Goal: Communication & Community: Connect with others

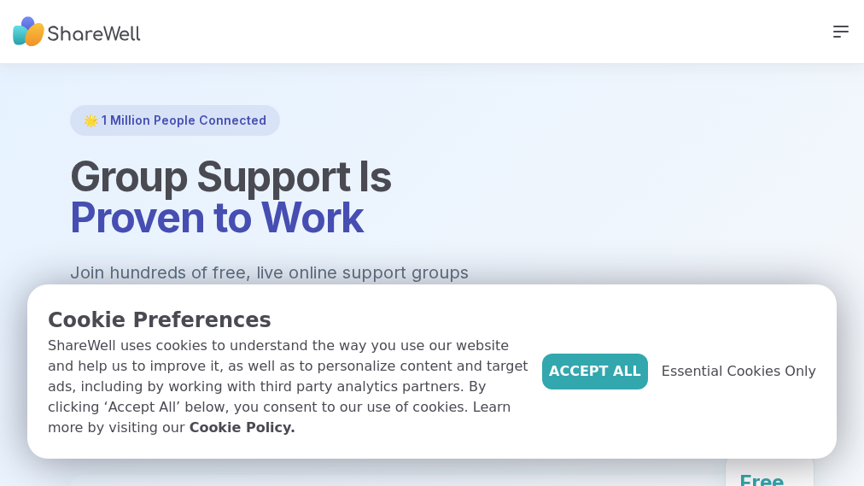
click at [598, 380] on div "Accept All Essential Cookies Only" at bounding box center [679, 371] width 274 height 133
click at [604, 366] on span "Accept All" at bounding box center [595, 371] width 92 height 20
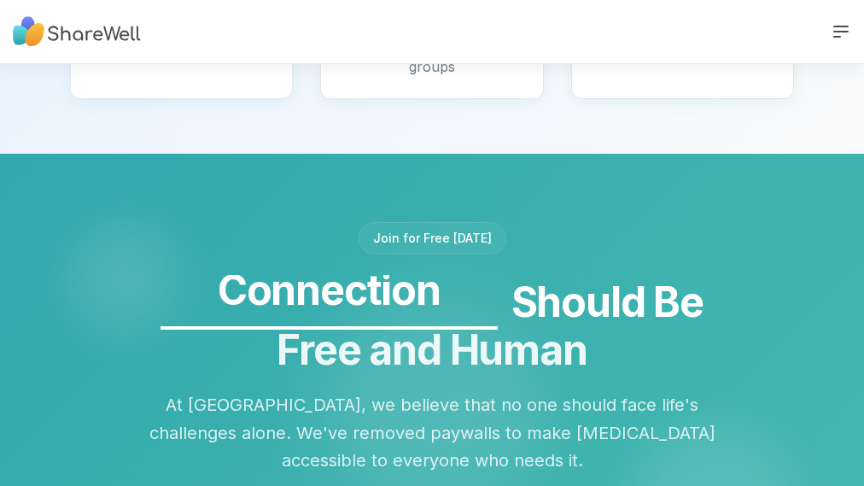
scroll to position [1638, 0]
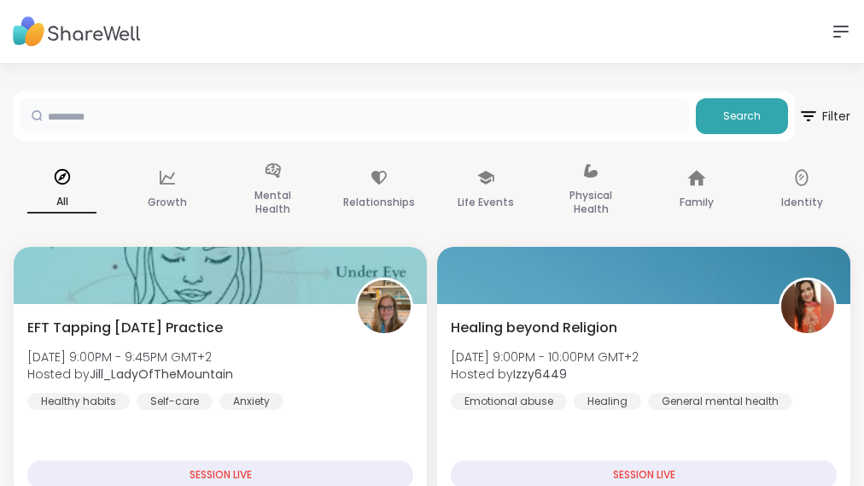
click at [608, 120] on input "text" at bounding box center [354, 115] width 669 height 34
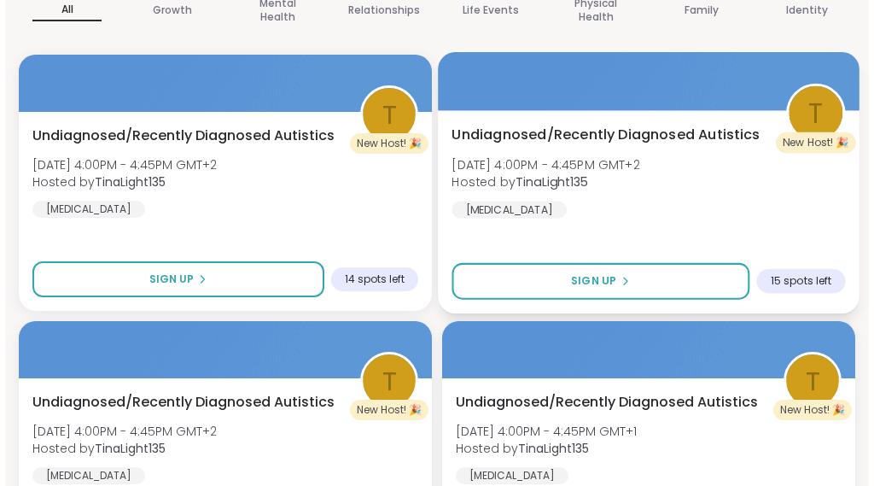
scroll to position [194, 0]
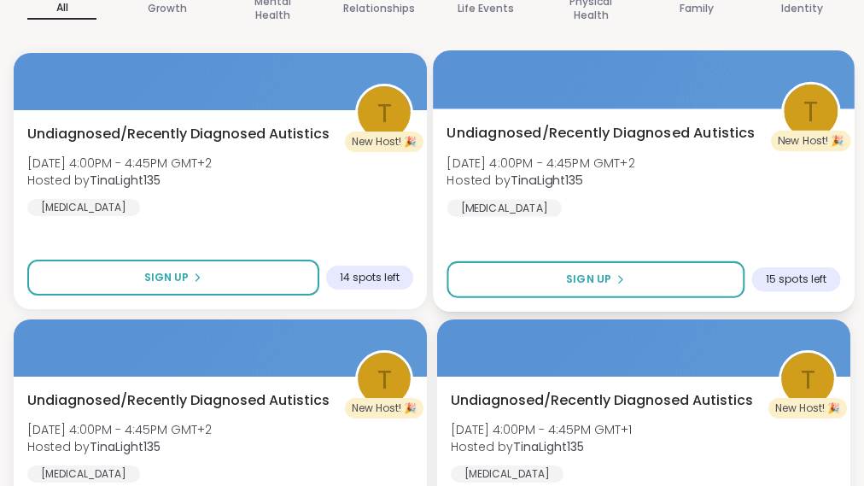
click at [634, 166] on span "Fri, Oct 10 | 4:00PM - 4:45PM GMT+2" at bounding box center [541, 162] width 188 height 17
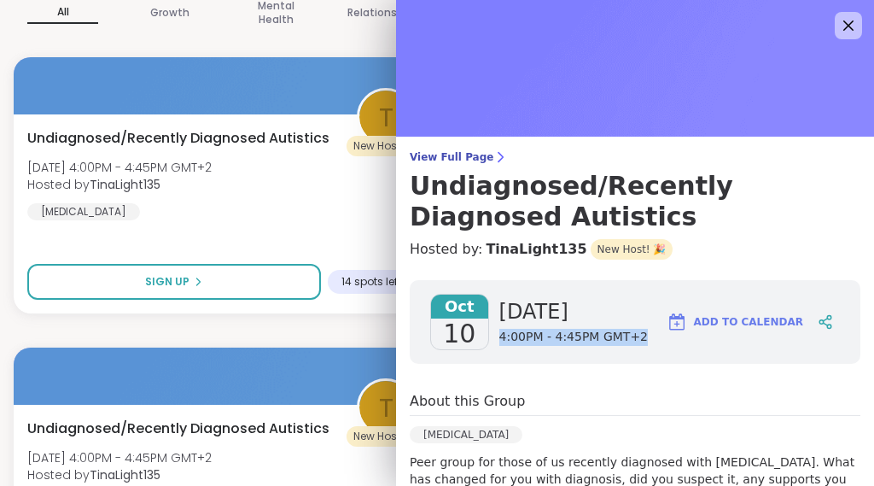
drag, startPoint x: 483, startPoint y: 337, endPoint x: 636, endPoint y: 341, distance: 152.9
click at [636, 341] on div "Oct 10 Friday 4:00PM - 4:45PM GMT+2 Add to Calendar" at bounding box center [635, 322] width 451 height 84
copy span "4:00PM - 4:45PM GMT+2"
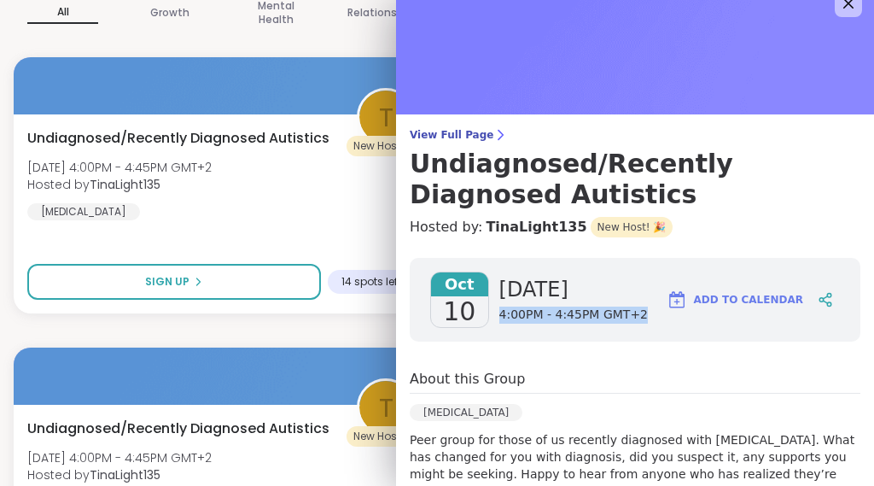
scroll to position [33, 0]
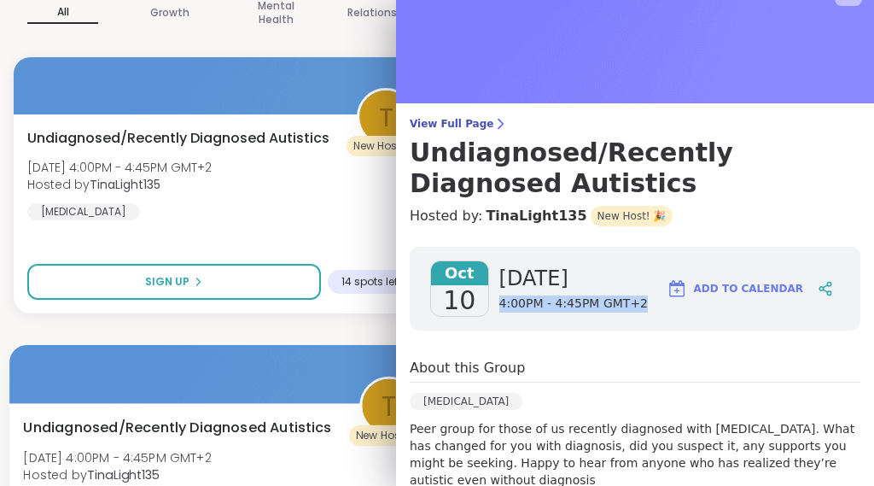
click at [271, 362] on div at bounding box center [220, 374] width 423 height 58
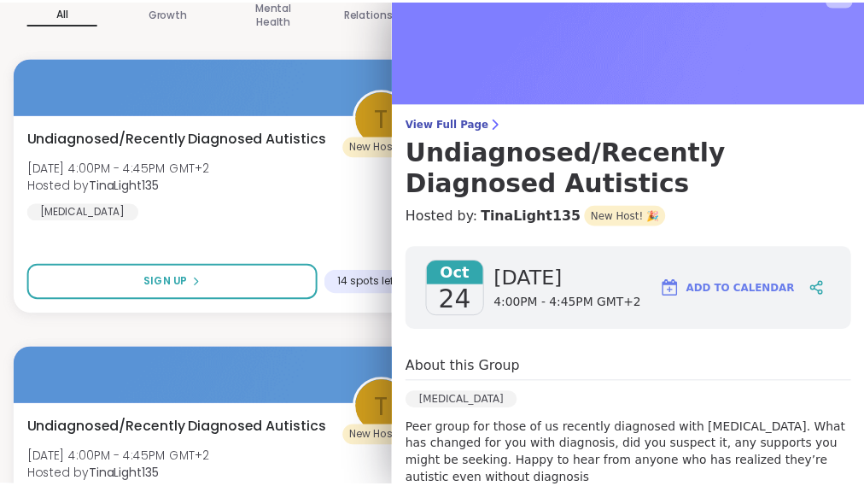
scroll to position [0, 0]
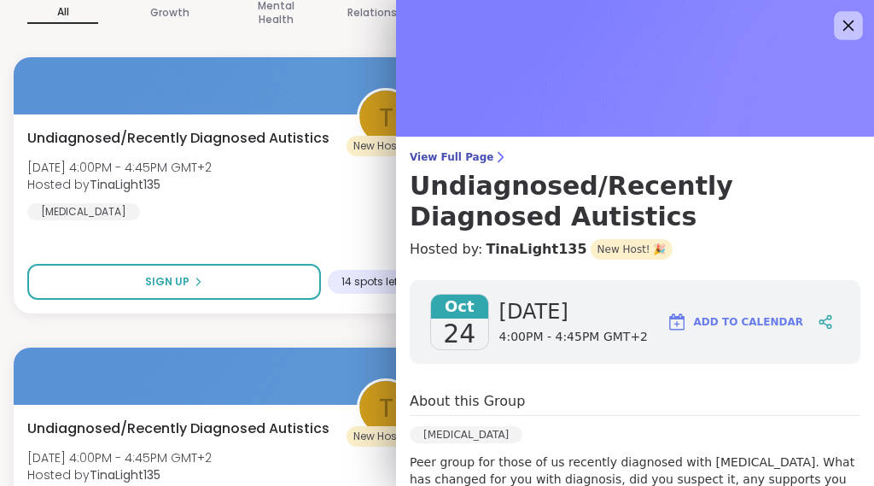
click at [844, 26] on icon at bounding box center [849, 25] width 11 height 11
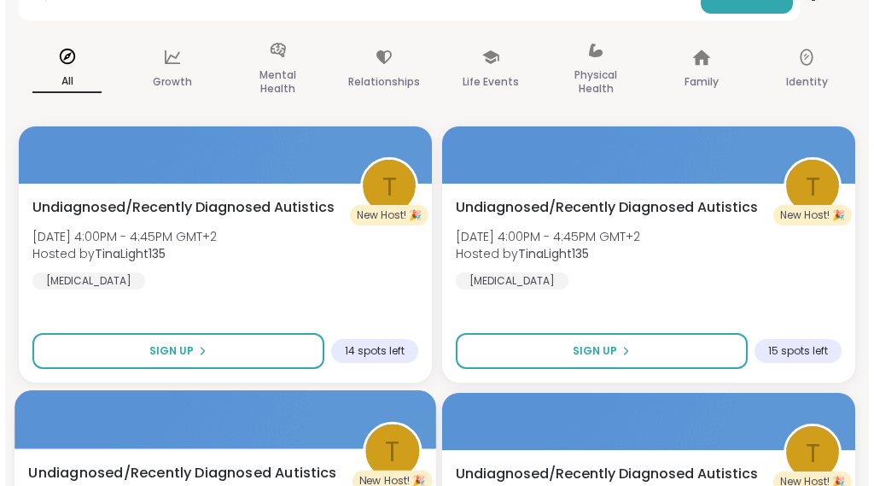
scroll to position [118, 0]
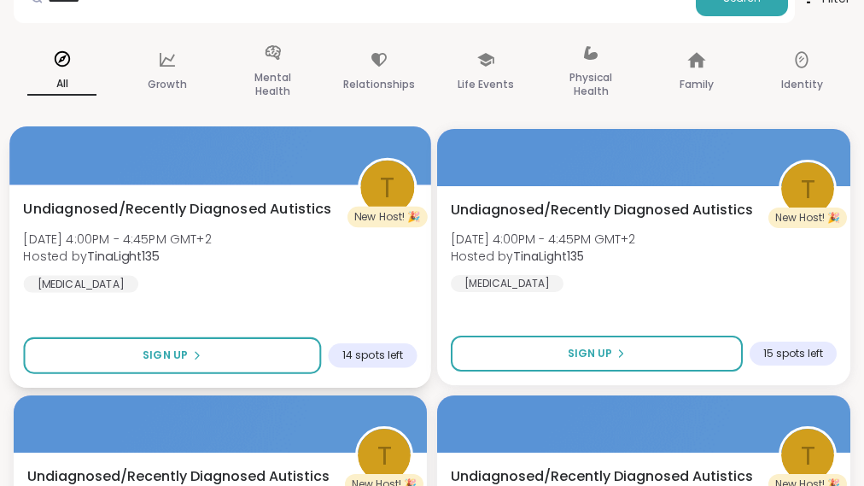
click at [275, 242] on div "Undiagnosed/Recently Diagnosed Autistics Fri, Sep 26 | 4:00PM - 4:45PM GMT+2 Ho…" at bounding box center [220, 246] width 394 height 94
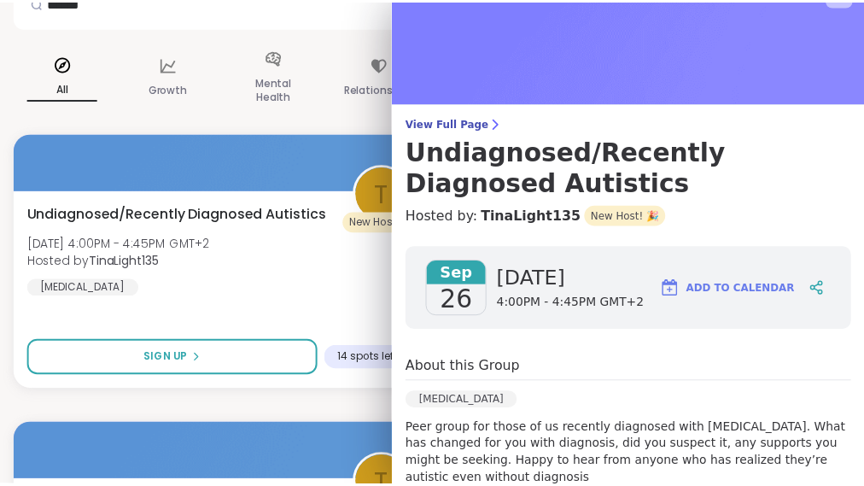
scroll to position [0, 0]
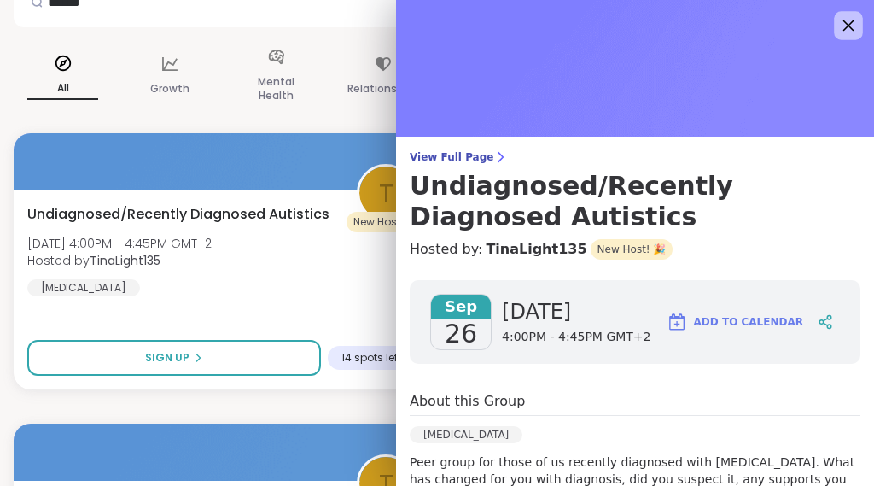
click at [838, 15] on icon at bounding box center [848, 25] width 21 height 21
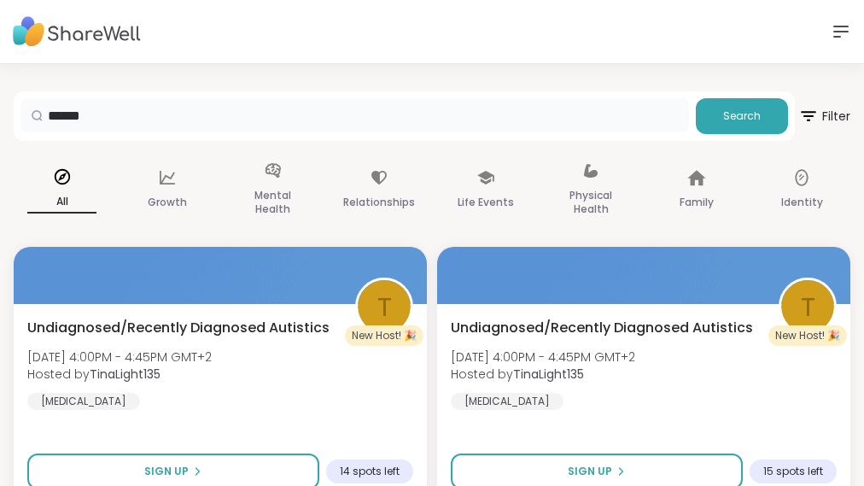
click at [395, 122] on input "******" at bounding box center [354, 115] width 669 height 34
type input "********"
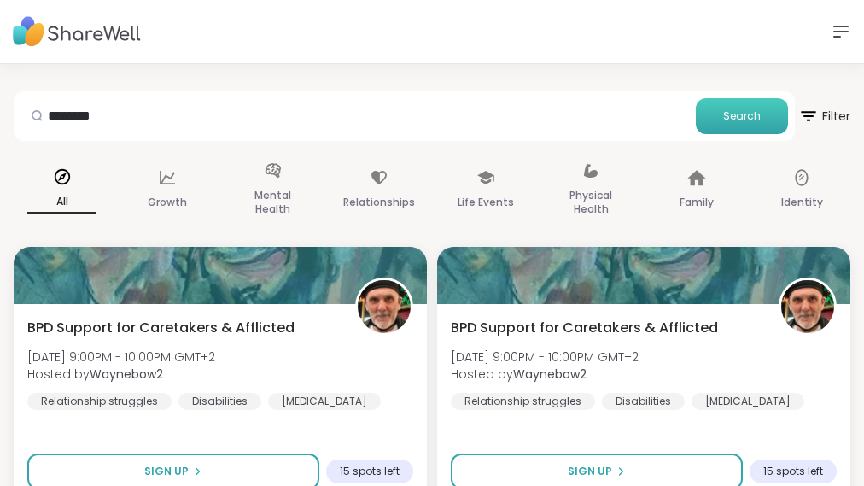
click at [736, 124] on span "Search" at bounding box center [742, 115] width 38 height 15
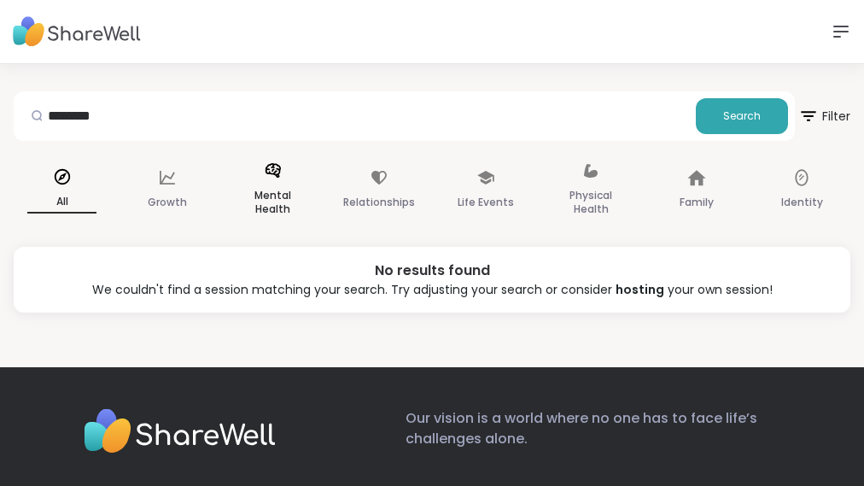
click at [279, 180] on icon at bounding box center [273, 170] width 19 height 19
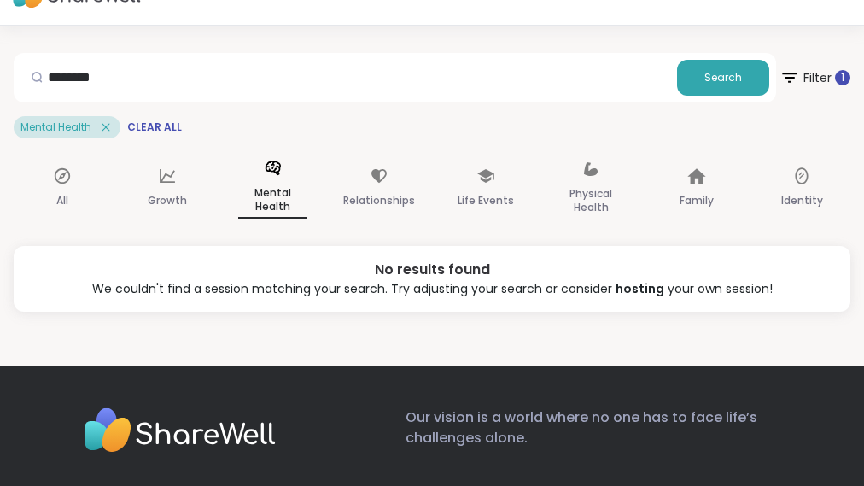
scroll to position [49, 0]
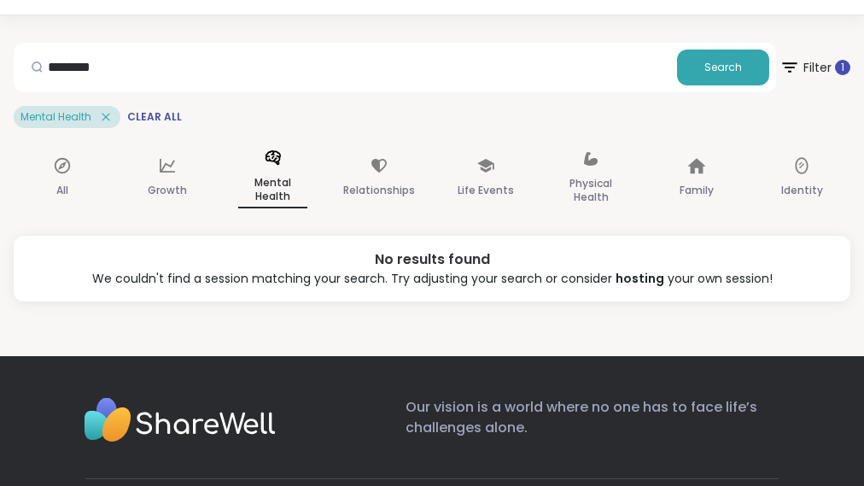
click at [496, 91] on div "******** Search" at bounding box center [395, 68] width 762 height 50
click at [493, 75] on input "********" at bounding box center [345, 67] width 650 height 34
type input "*"
click at [147, 114] on span "Clear All" at bounding box center [154, 117] width 55 height 14
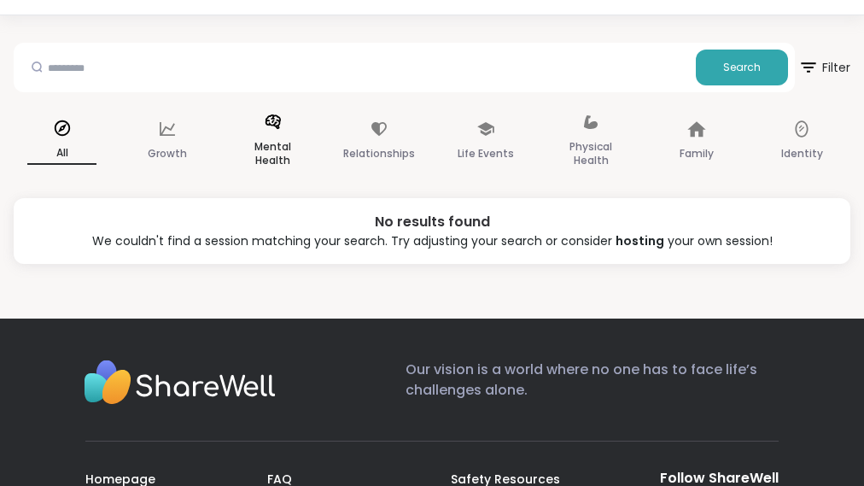
click at [283, 150] on p "Mental Health" at bounding box center [272, 154] width 69 height 34
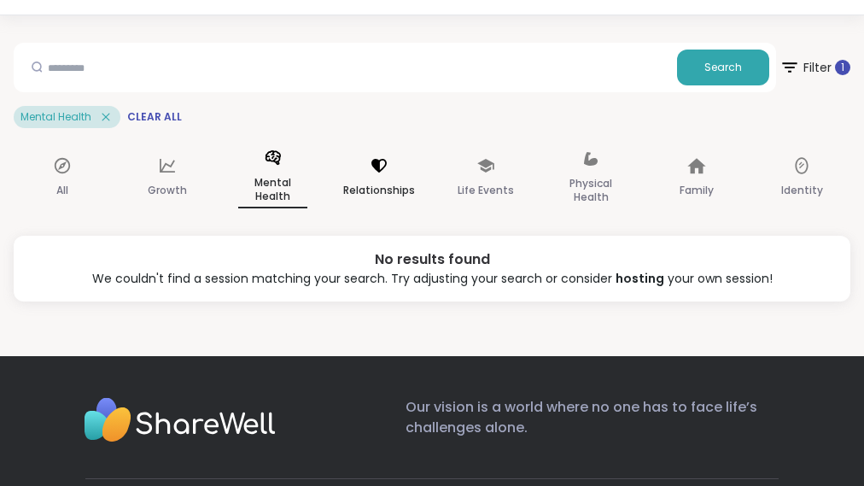
click at [377, 162] on icon at bounding box center [378, 166] width 15 height 14
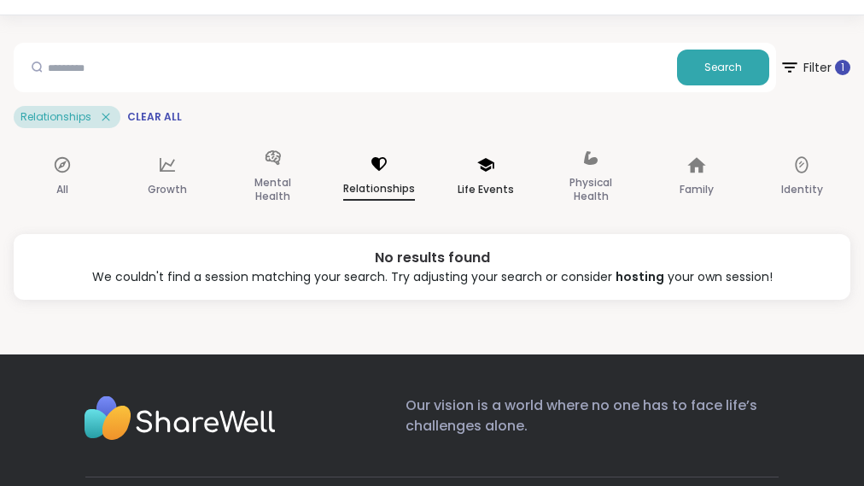
click at [498, 200] on p "Life Events" at bounding box center [486, 189] width 56 height 20
click at [587, 197] on p "Physical Health" at bounding box center [591, 189] width 69 height 34
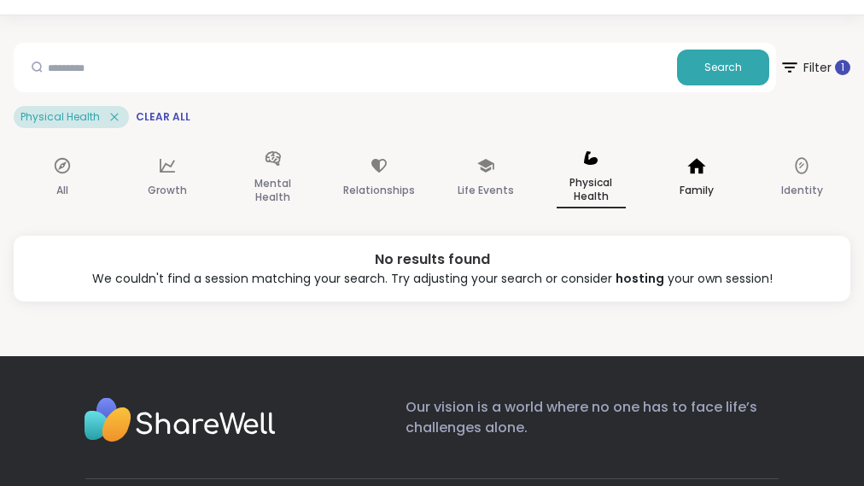
click at [690, 191] on p "Family" at bounding box center [697, 190] width 34 height 20
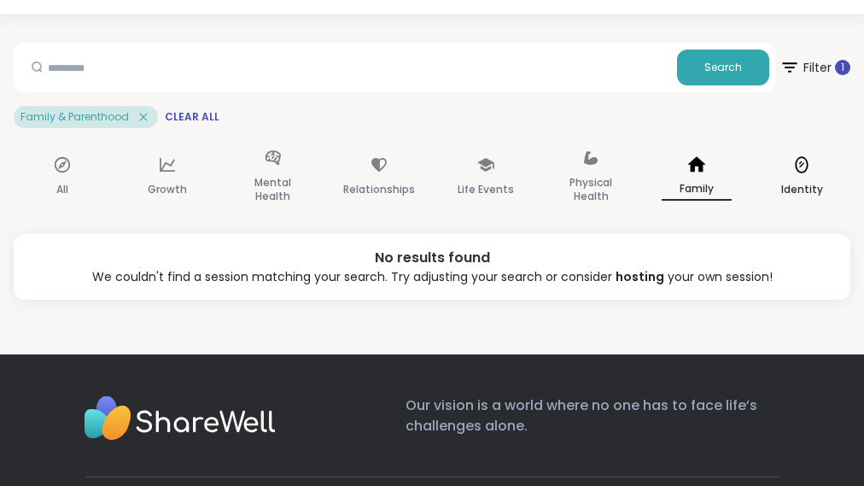
click at [785, 191] on p "Identity" at bounding box center [802, 189] width 42 height 20
click at [825, 75] on span "Filter 1" at bounding box center [815, 67] width 74 height 43
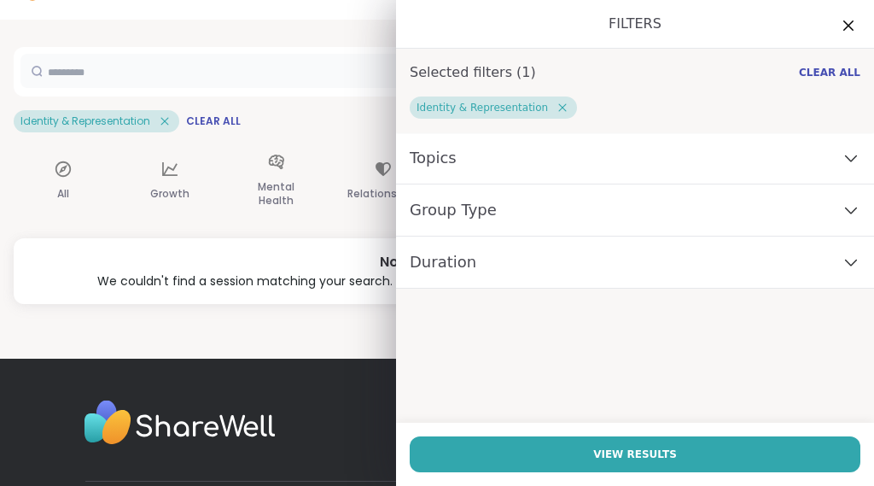
click at [309, 60] on input "text" at bounding box center [350, 71] width 660 height 34
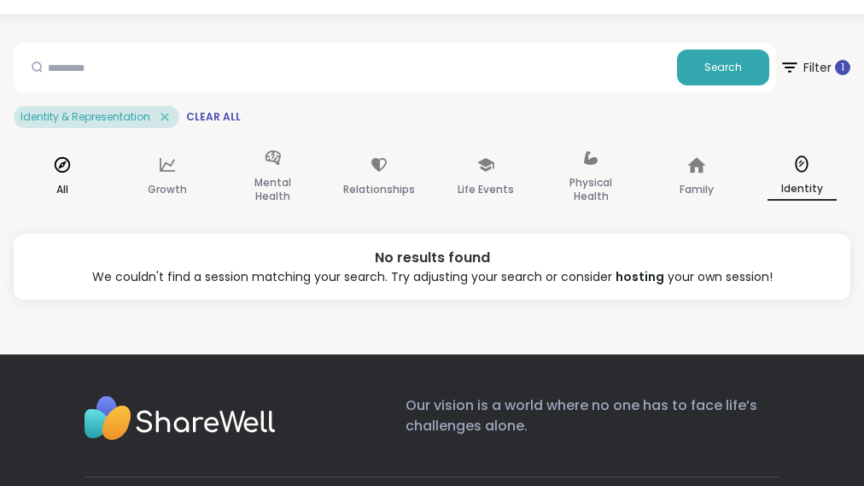
click at [54, 178] on div "All" at bounding box center [62, 177] width 96 height 85
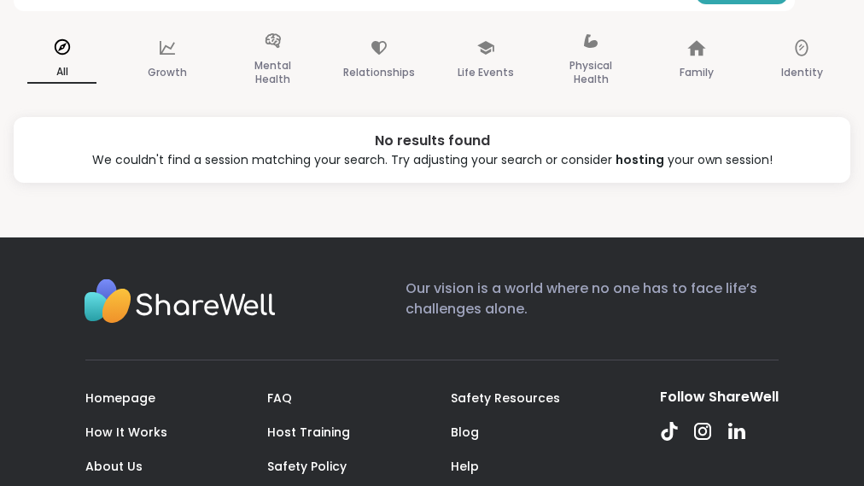
scroll to position [0, 0]
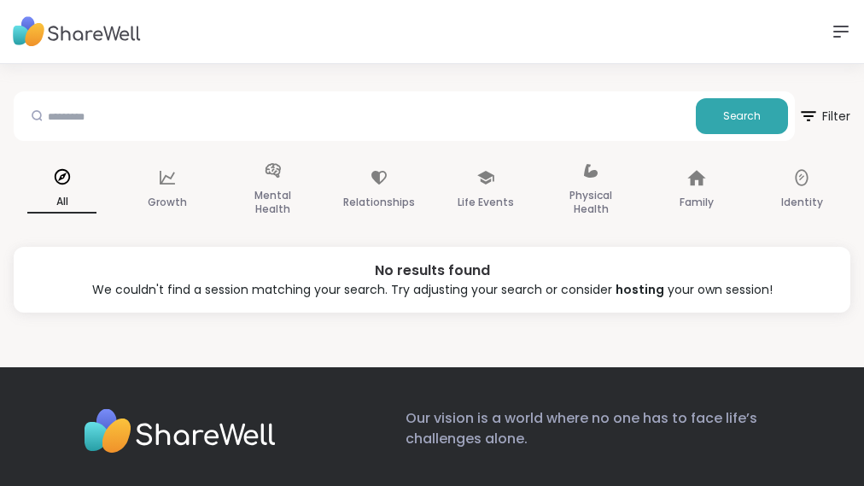
click at [0, 0] on link "Home" at bounding box center [0, 0] width 0 height 0
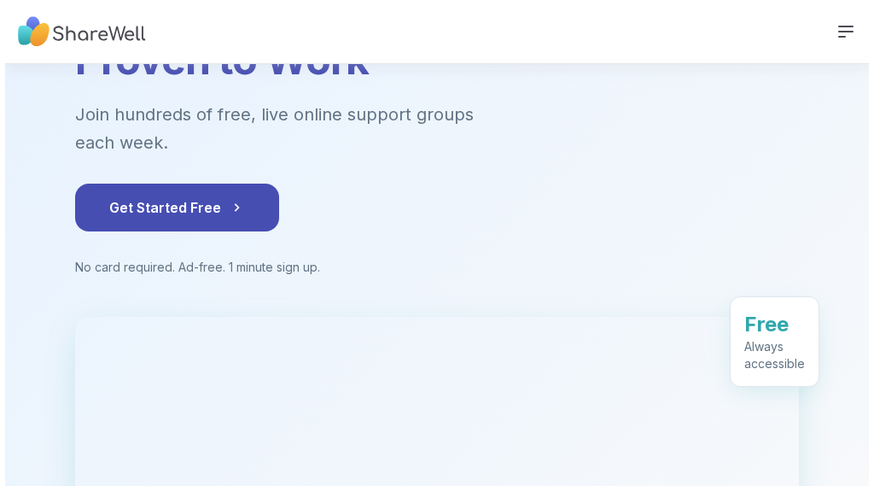
scroll to position [148, 0]
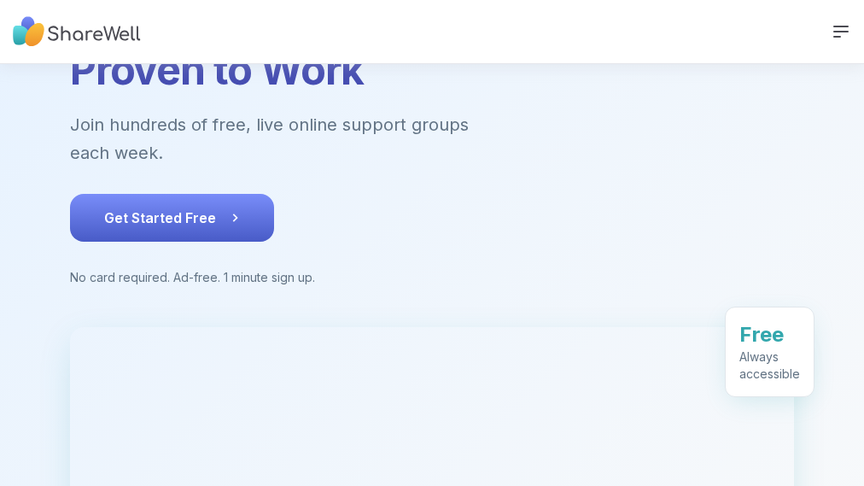
click at [226, 226] on icon at bounding box center [234, 217] width 17 height 17
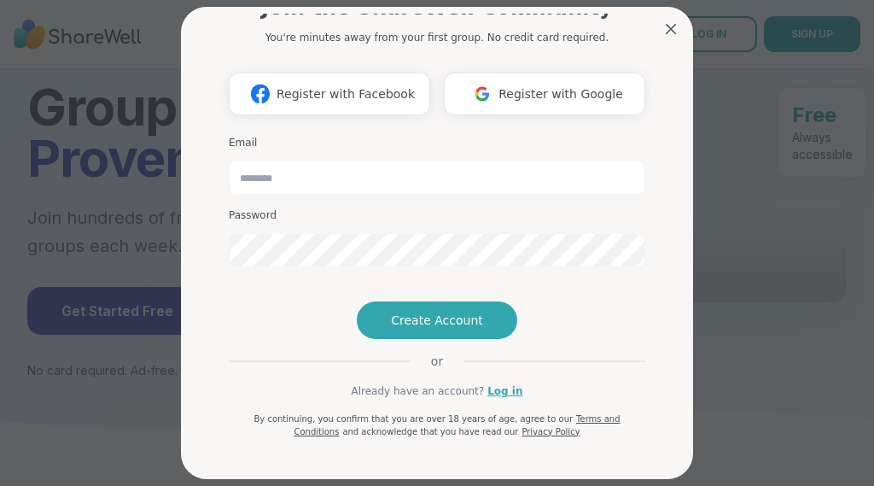
scroll to position [115, 0]
click at [554, 85] on span "Register with Google" at bounding box center [561, 94] width 125 height 18
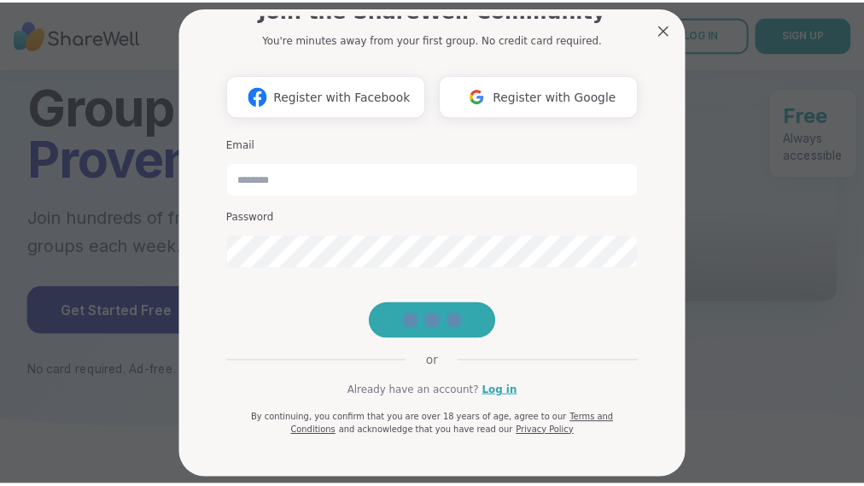
scroll to position [17, 0]
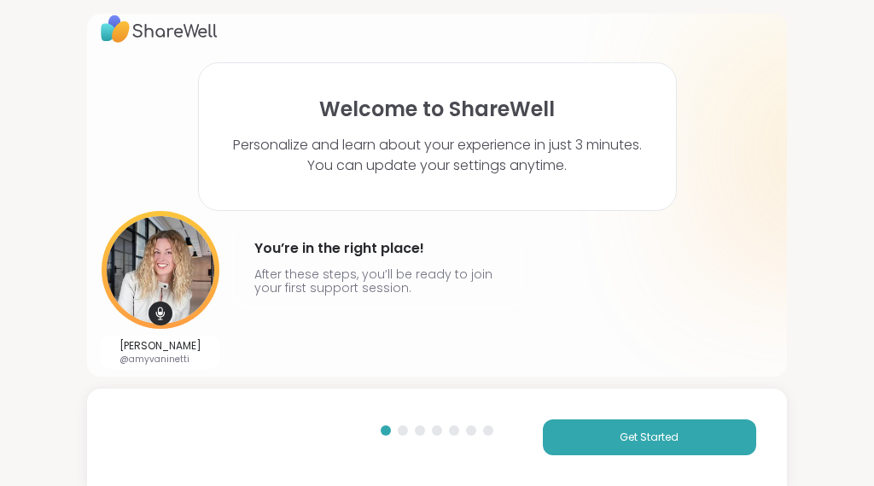
scroll to position [22, 0]
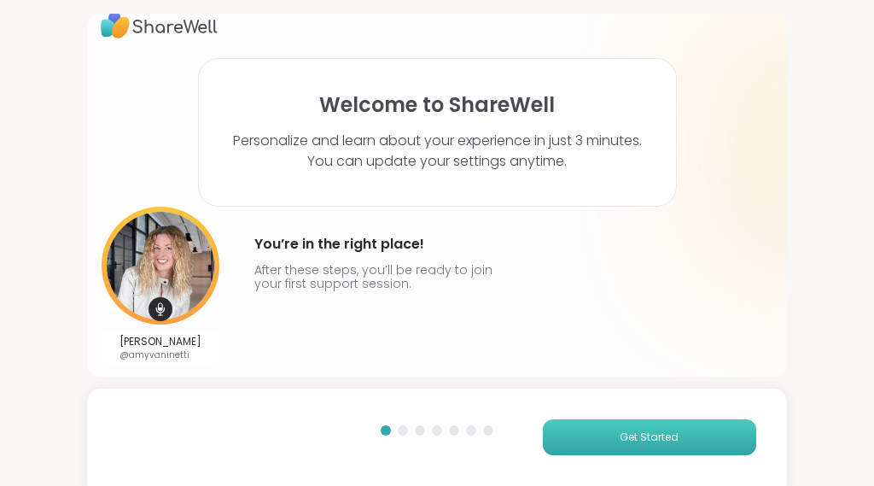
click at [632, 440] on span "Get Started" at bounding box center [649, 436] width 59 height 15
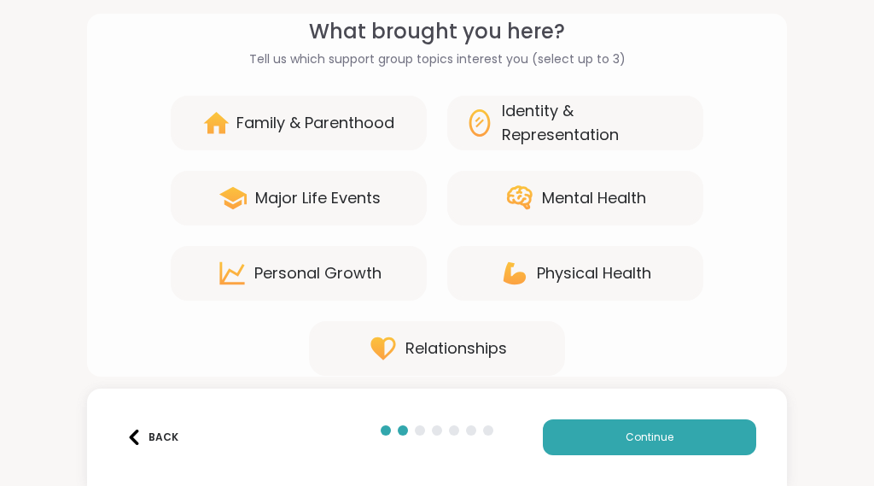
scroll to position [79, 0]
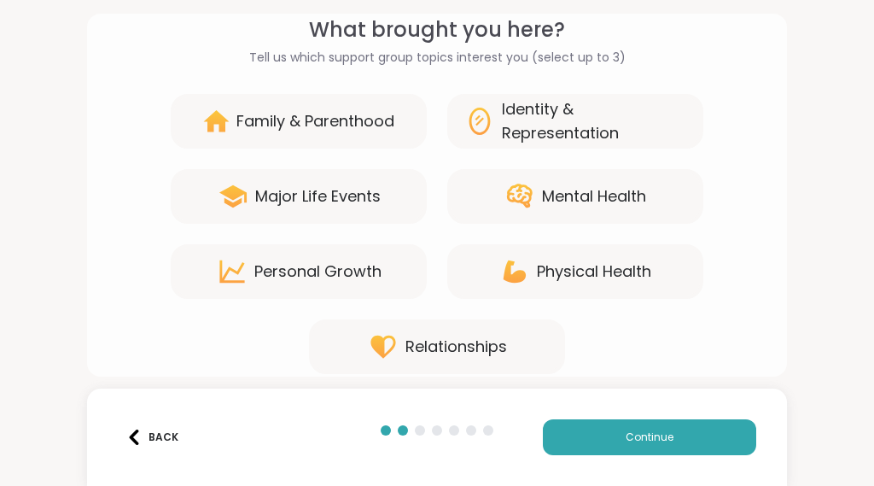
click at [587, 123] on div "Identity & Representation" at bounding box center [594, 121] width 184 height 48
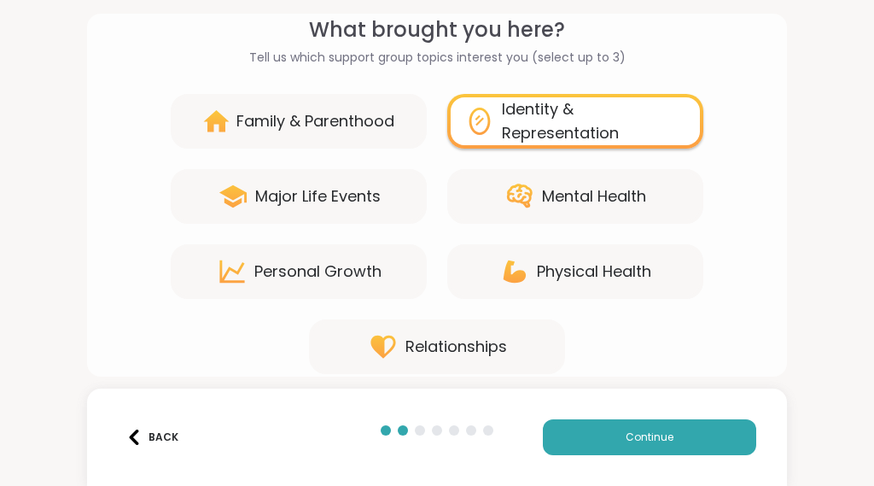
click at [572, 191] on div "Mental Health" at bounding box center [594, 196] width 104 height 24
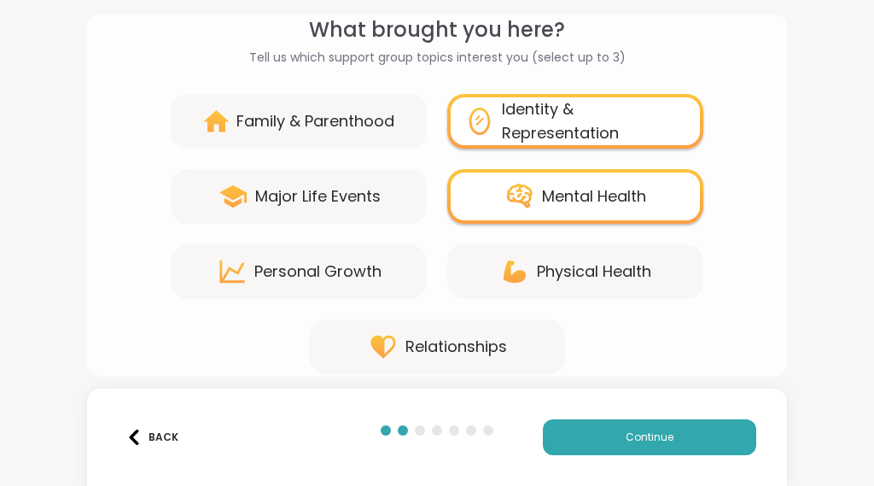
click at [412, 333] on div "Relationships" at bounding box center [437, 346] width 256 height 55
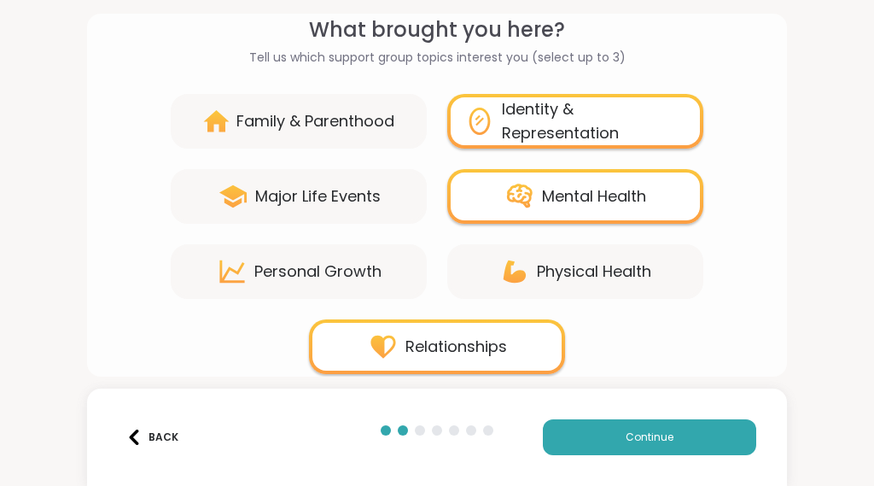
click at [353, 266] on div "Personal Growth" at bounding box center [317, 272] width 127 height 24
click at [318, 246] on div "Personal Growth" at bounding box center [299, 271] width 256 height 55
click at [319, 271] on div "Personal Growth" at bounding box center [317, 272] width 127 height 24
click at [614, 109] on div "Identity & Representation" at bounding box center [594, 121] width 184 height 48
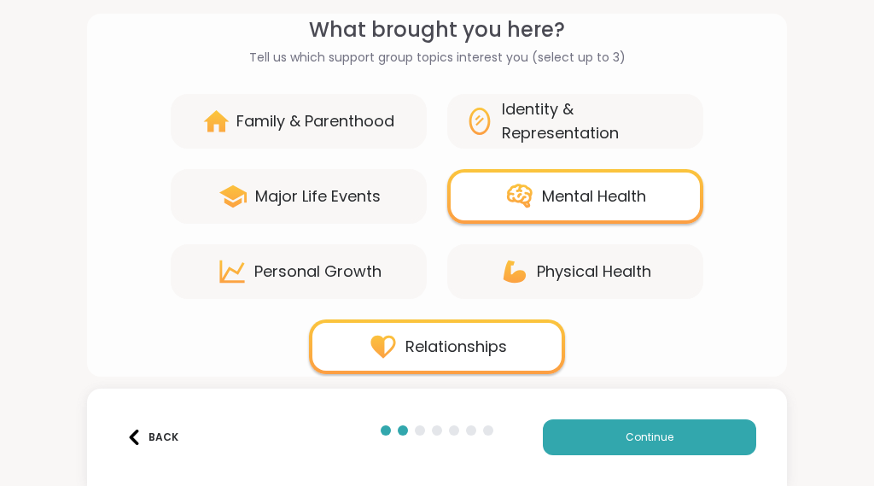
click at [577, 191] on div "Mental Health" at bounding box center [594, 196] width 104 height 24
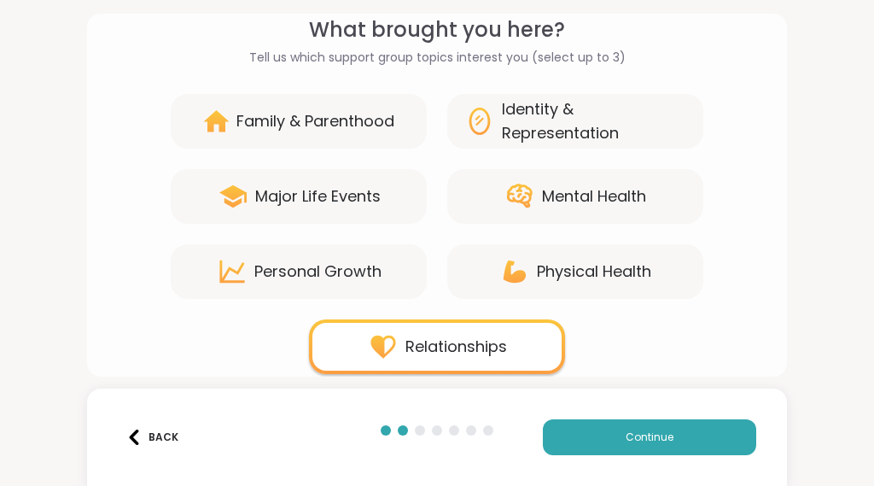
click at [578, 137] on div "Identity & Representation" at bounding box center [594, 121] width 184 height 48
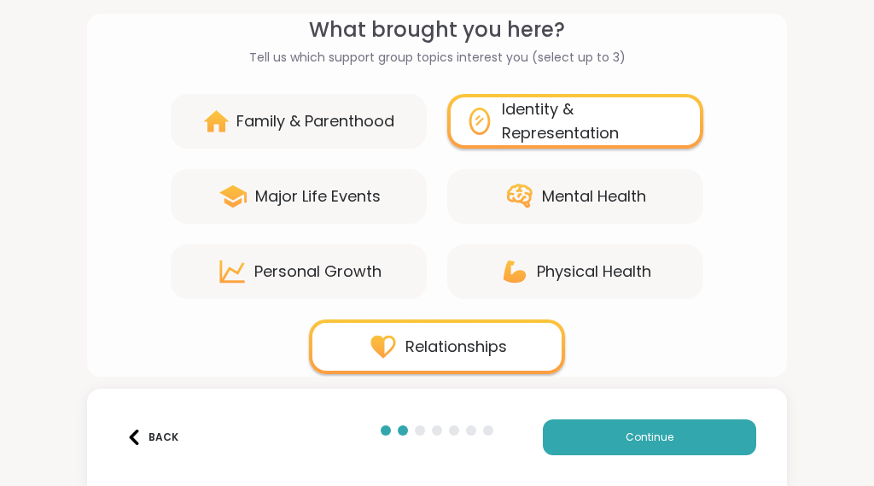
click at [366, 123] on div "Family & Parenthood" at bounding box center [315, 121] width 158 height 24
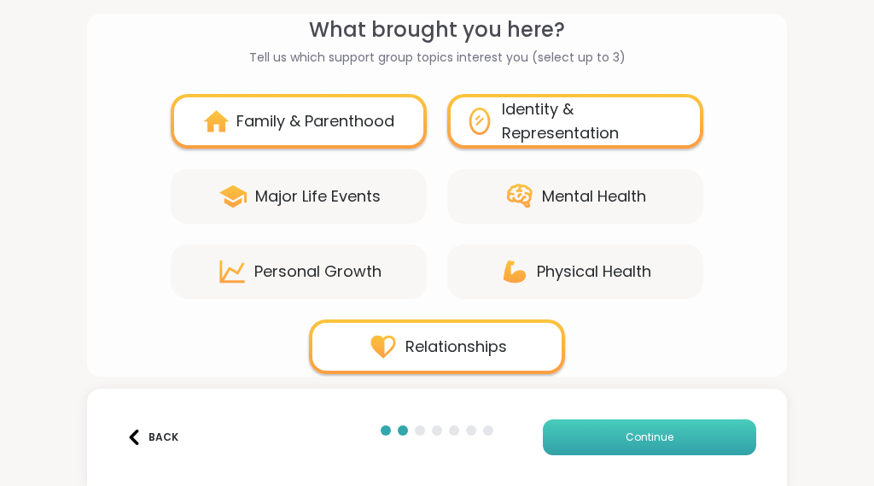
click at [601, 441] on button "Continue" at bounding box center [649, 437] width 213 height 36
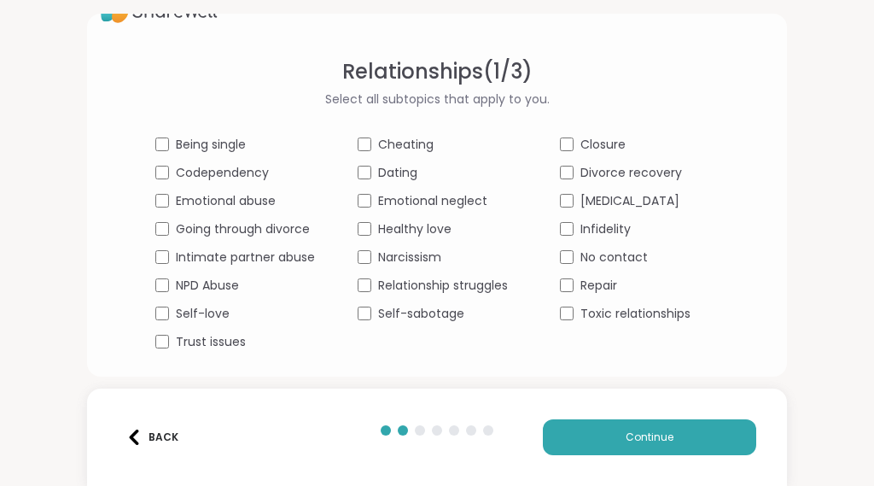
scroll to position [38, 0]
click at [366, 287] on div "Relationship struggles" at bounding box center [438, 285] width 160 height 18
click at [603, 439] on button "Continue" at bounding box center [649, 437] width 213 height 36
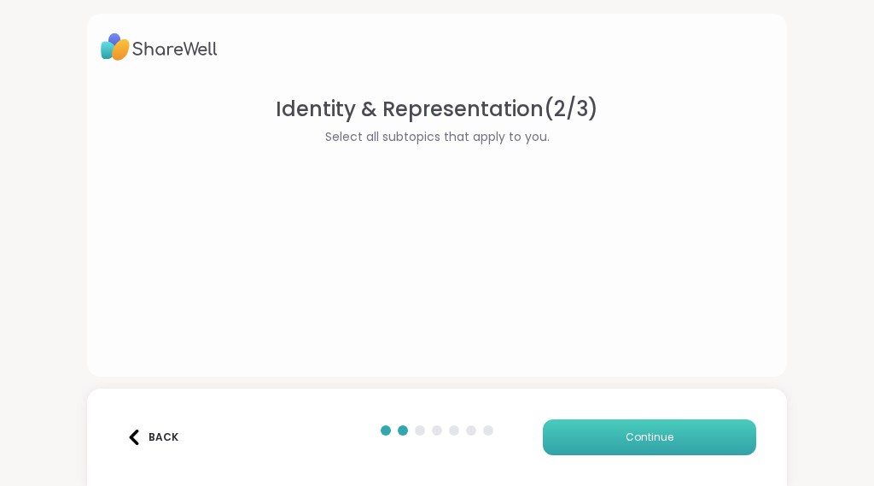
scroll to position [0, 0]
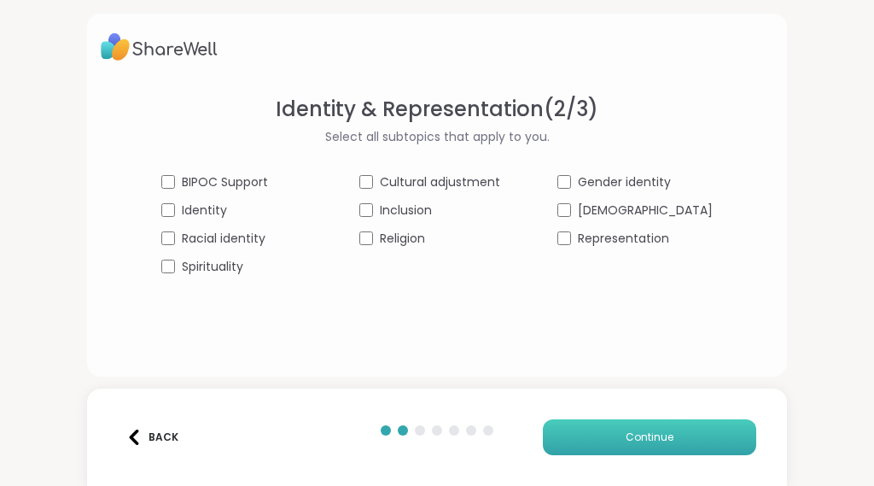
click at [595, 430] on button "Continue" at bounding box center [649, 437] width 213 height 36
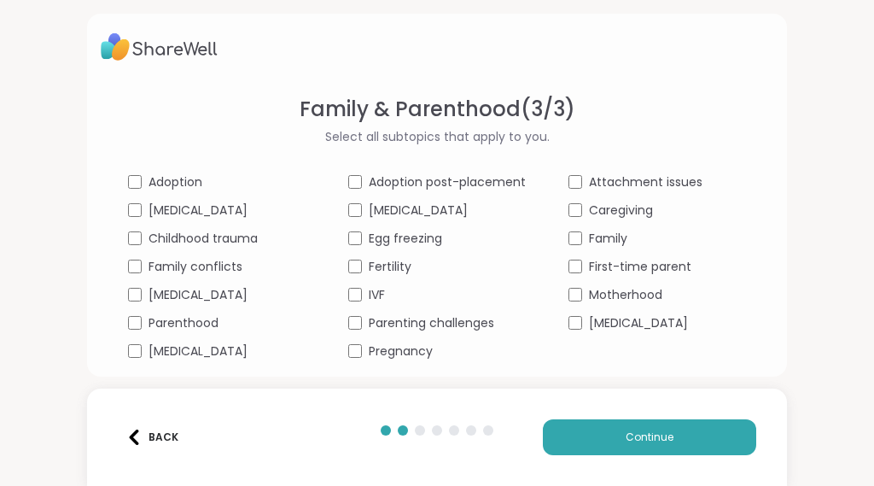
scroll to position [10, 0]
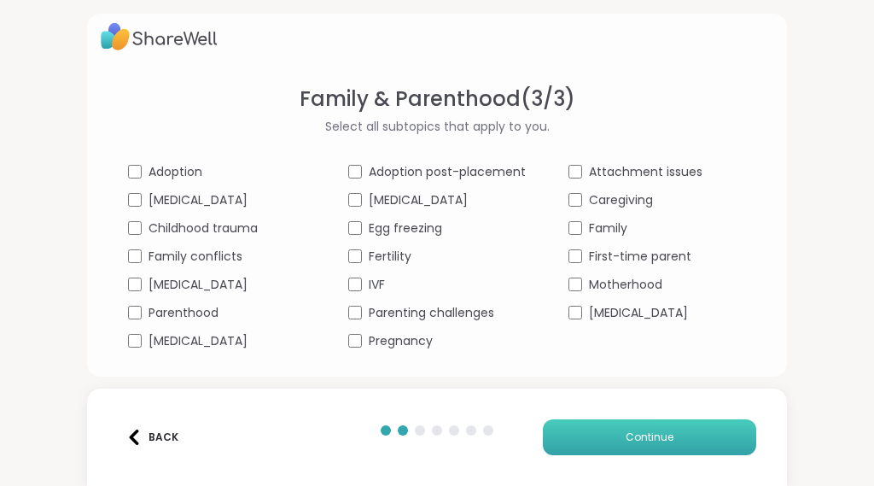
click at [598, 435] on button "Continue" at bounding box center [649, 437] width 213 height 36
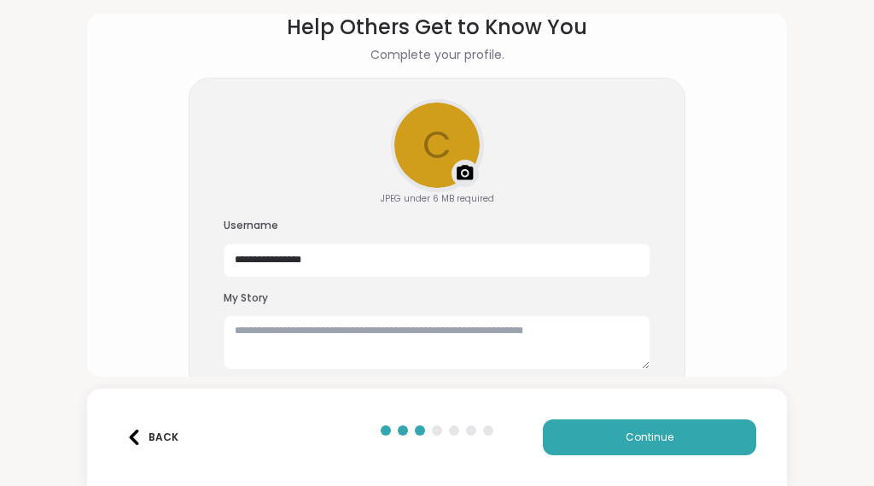
scroll to position [96, 0]
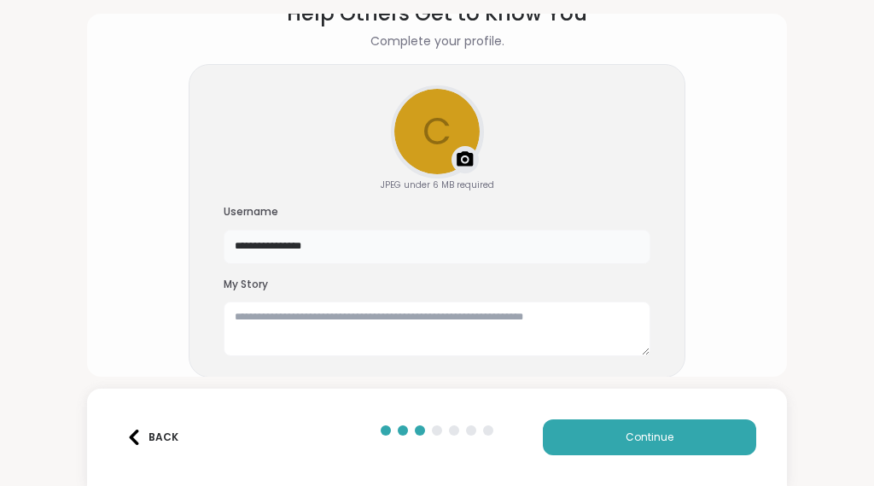
drag, startPoint x: 407, startPoint y: 246, endPoint x: 104, endPoint y: 224, distance: 303.9
click at [105, 224] on section "**********" at bounding box center [437, 153] width 672 height 336
type input "******"
click at [431, 167] on div "Upload a profile photo" at bounding box center [438, 132] width 90 height 90
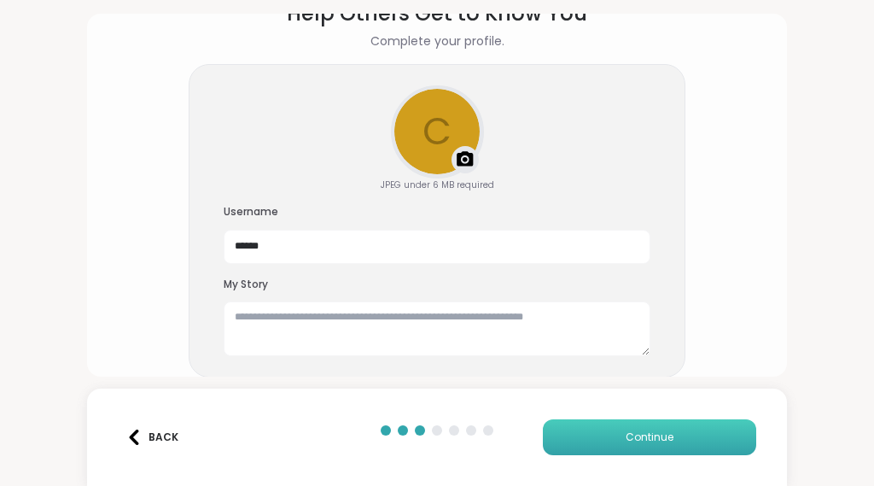
click at [628, 453] on button "Continue" at bounding box center [649, 437] width 213 height 36
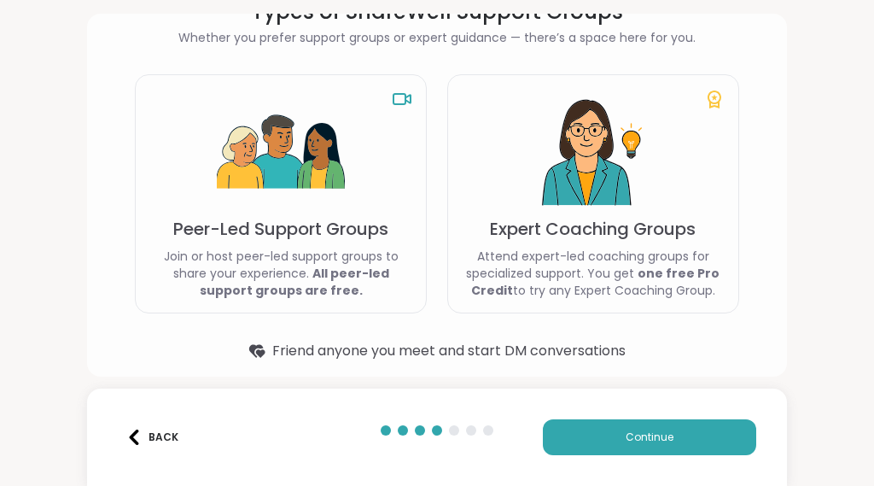
scroll to position [106, 0]
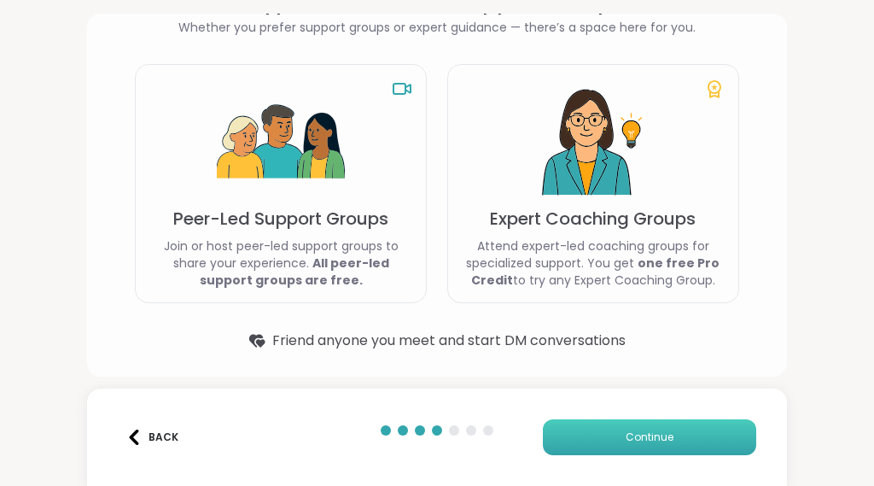
click at [643, 443] on span "Continue" at bounding box center [650, 436] width 48 height 15
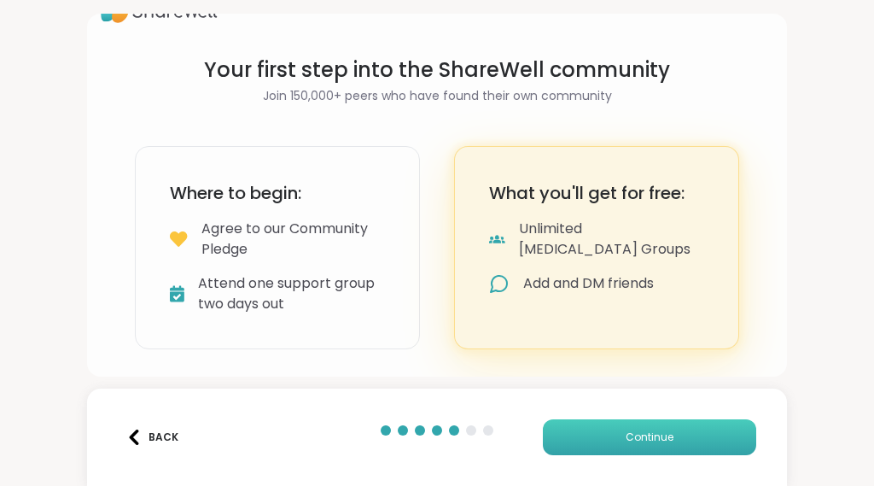
scroll to position [36, 0]
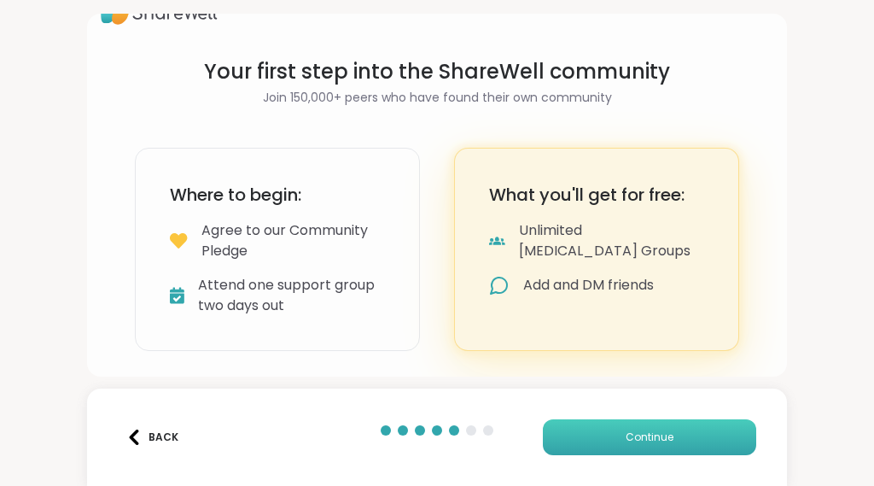
click at [626, 435] on span "Continue" at bounding box center [650, 436] width 48 height 15
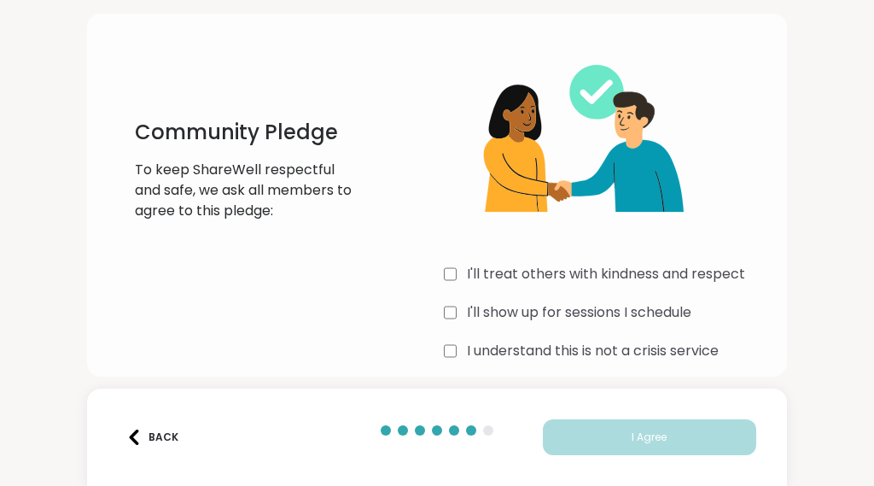
scroll to position [73, 0]
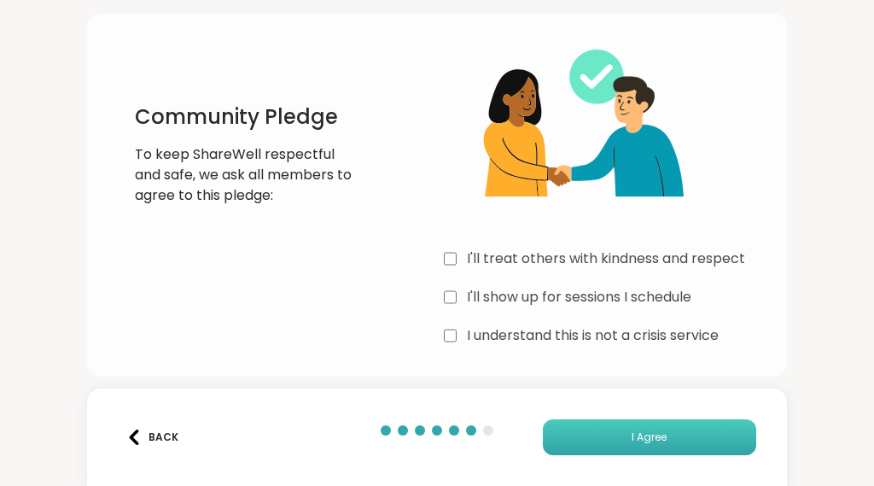
click at [575, 436] on button "I Agree" at bounding box center [649, 437] width 213 height 36
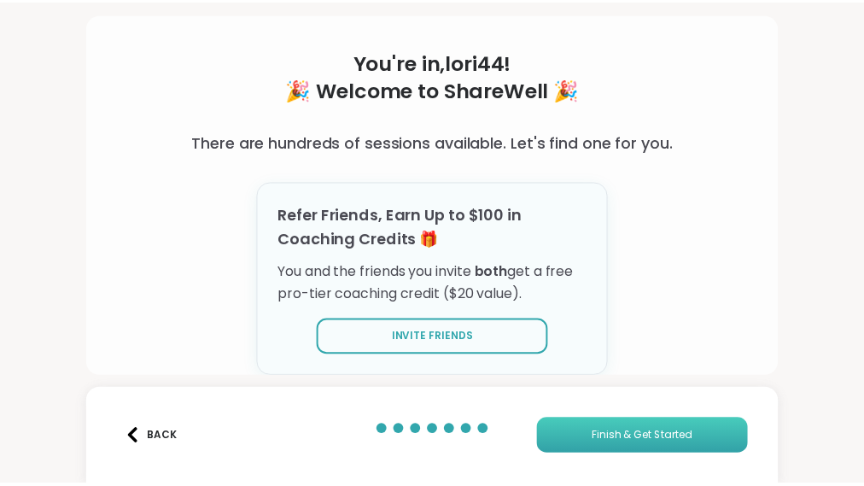
scroll to position [64, 0]
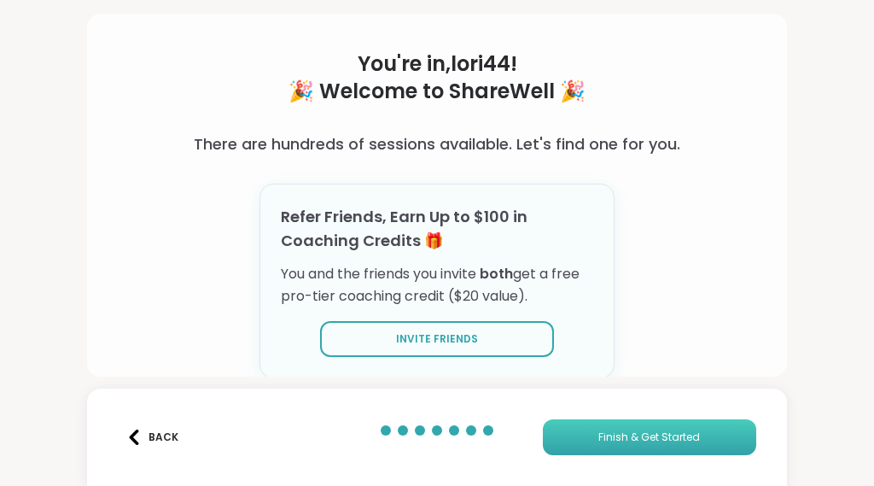
click at [613, 438] on span "Finish & Get Started" at bounding box center [649, 436] width 102 height 15
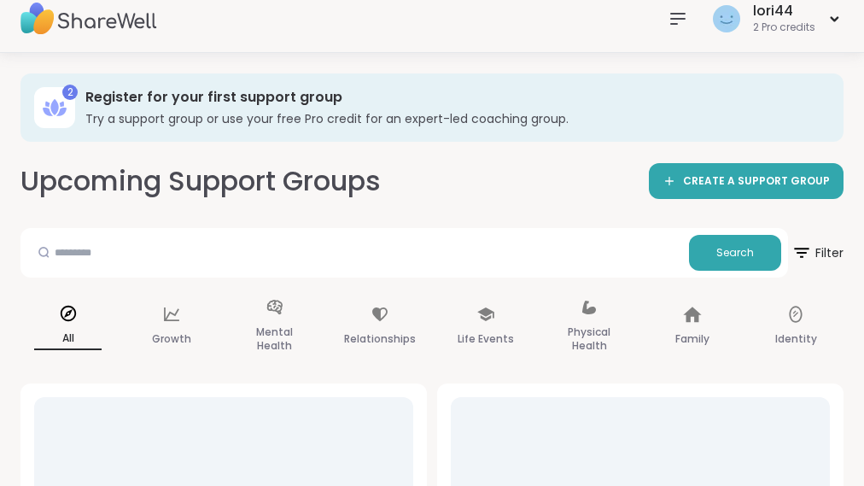
scroll to position [35, 0]
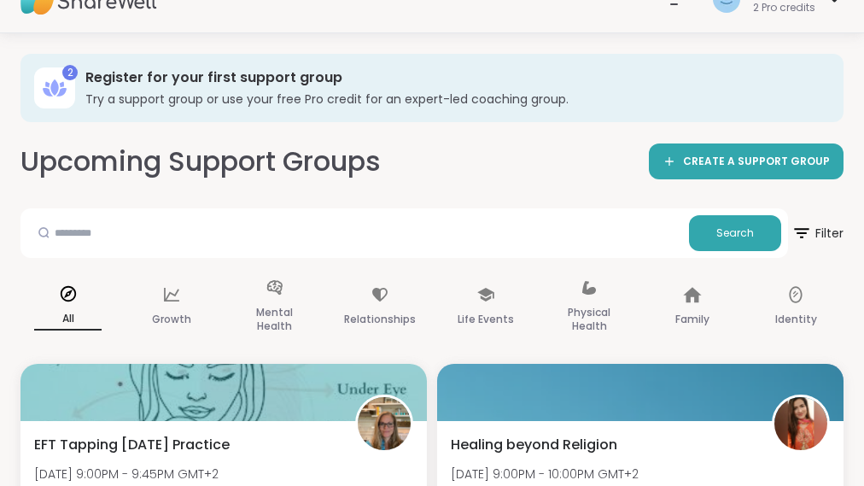
click at [55, 91] on icon at bounding box center [54, 87] width 8 height 16
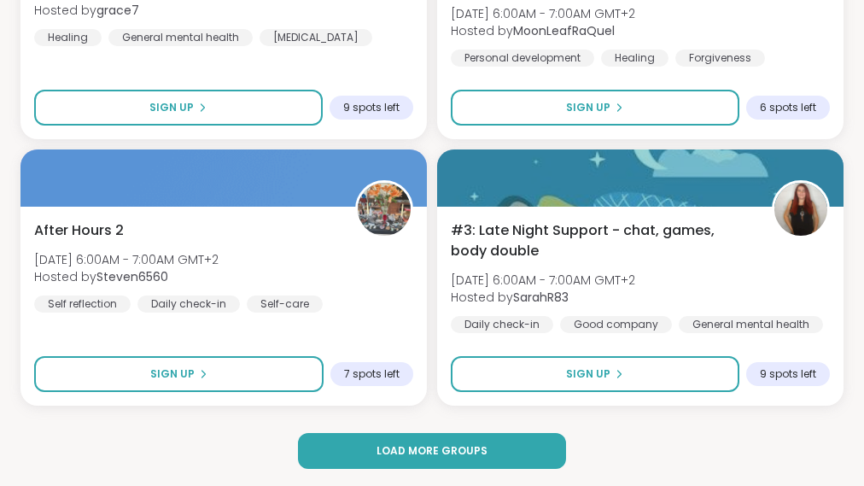
scroll to position [5173, 0]
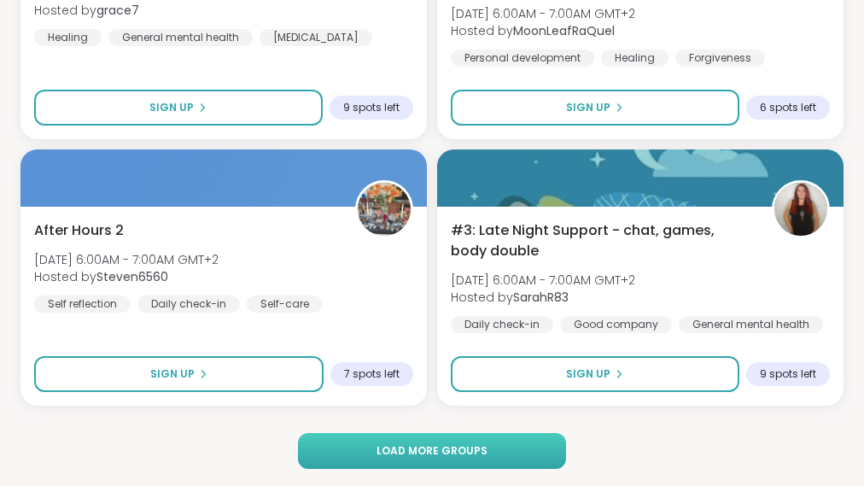
click at [484, 453] on button "Load more groups" at bounding box center [431, 451] width 267 height 36
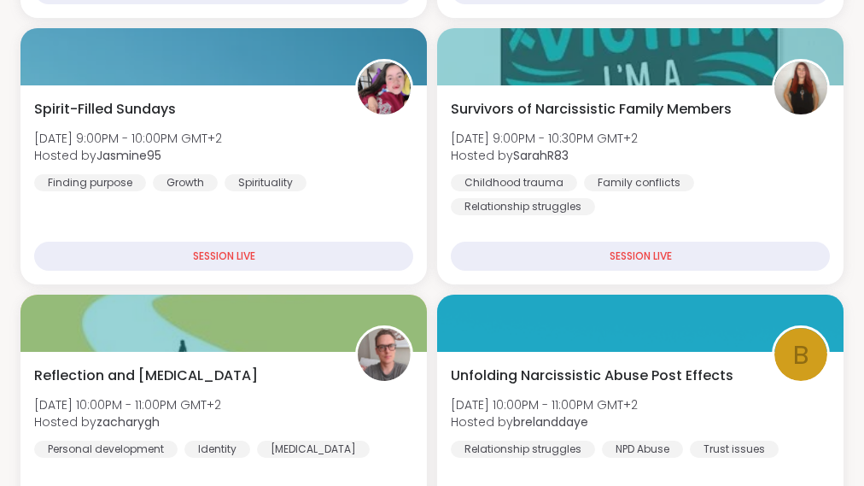
scroll to position [0, 0]
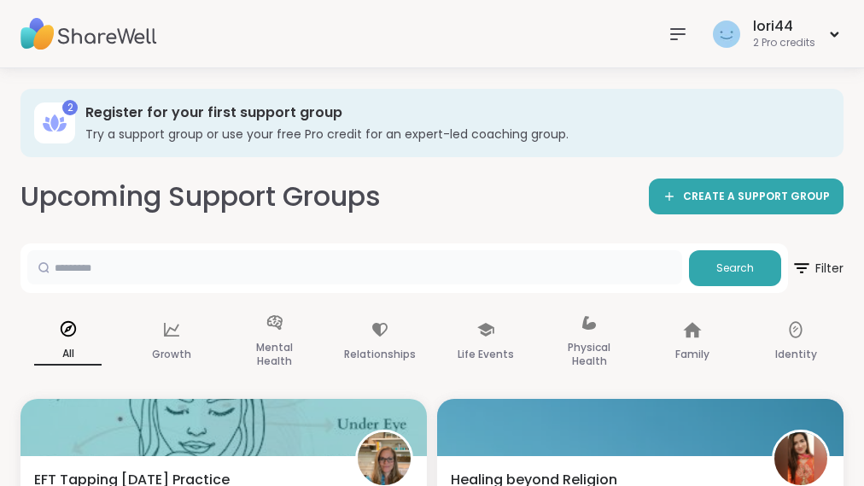
click at [604, 270] on input "text" at bounding box center [354, 267] width 655 height 34
type input "********"
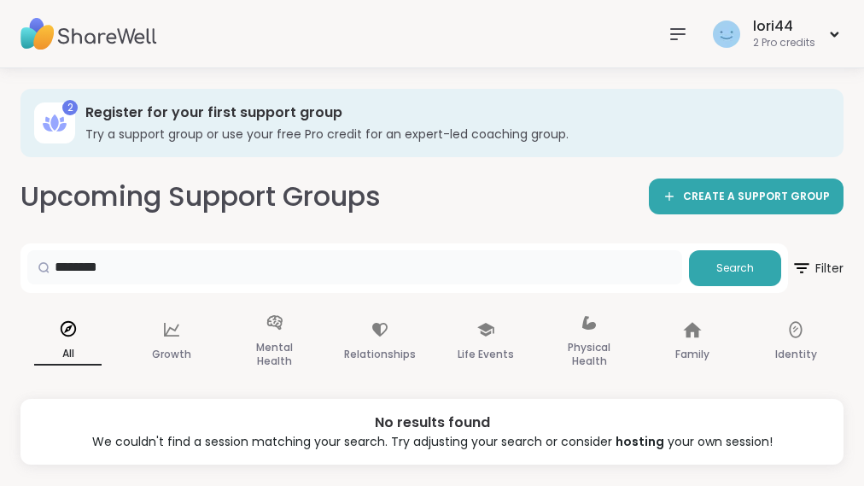
scroll to position [17, 0]
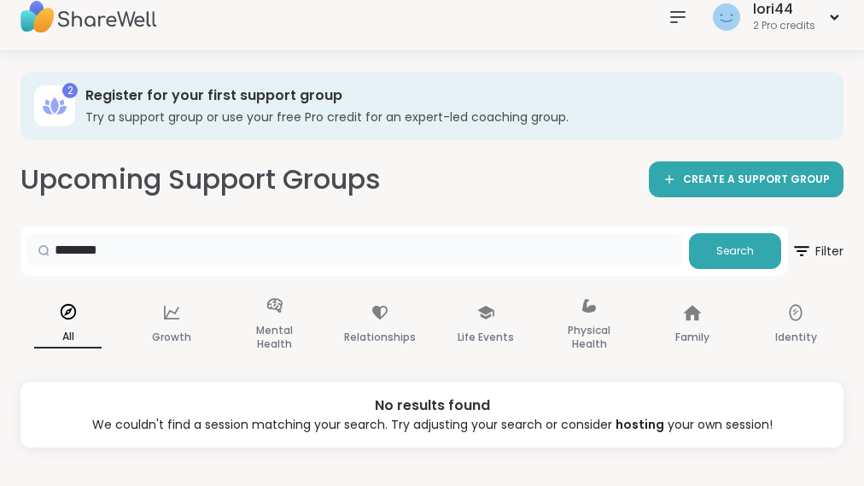
drag, startPoint x: 190, startPoint y: 250, endPoint x: 0, endPoint y: 253, distance: 190.4
click at [0, 253] on div "2 Register for your first support group Try a support group or use your free Pr…" at bounding box center [432, 259] width 864 height 417
click at [672, 13] on icon at bounding box center [678, 17] width 20 height 20
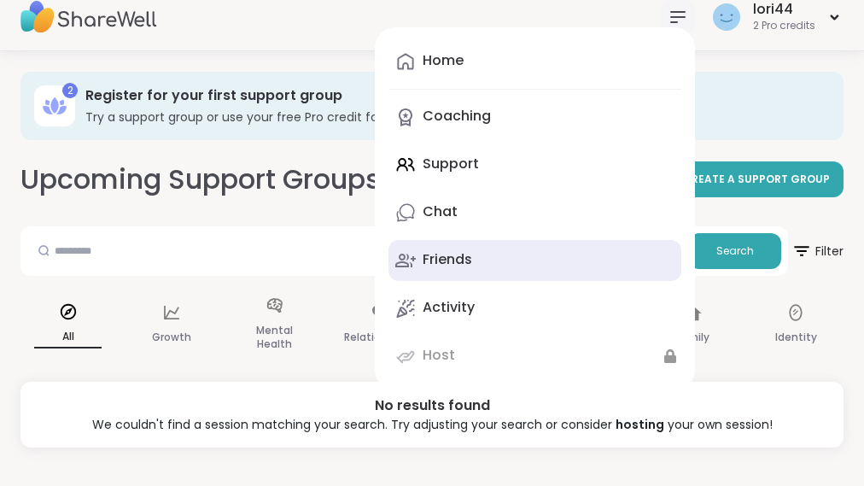
click at [538, 258] on link "Friends" at bounding box center [534, 260] width 293 height 41
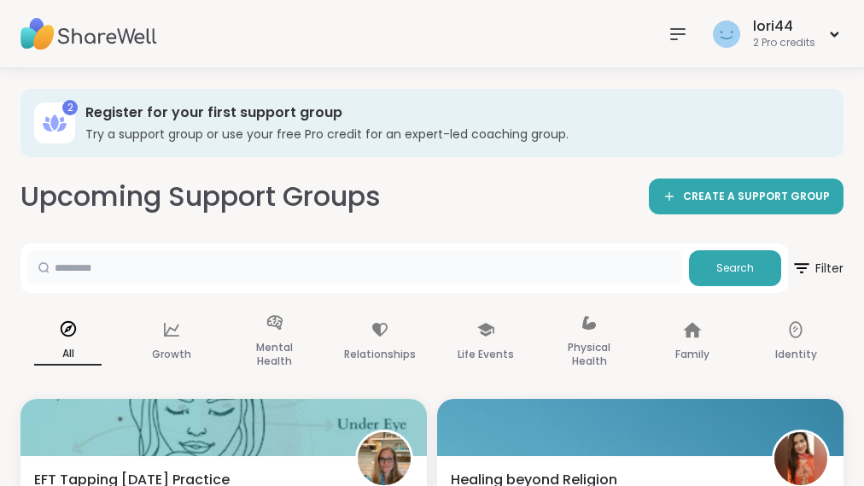
click at [388, 258] on input "text" at bounding box center [354, 267] width 655 height 34
type input "*********"
click at [712, 271] on button "Search" at bounding box center [735, 268] width 92 height 36
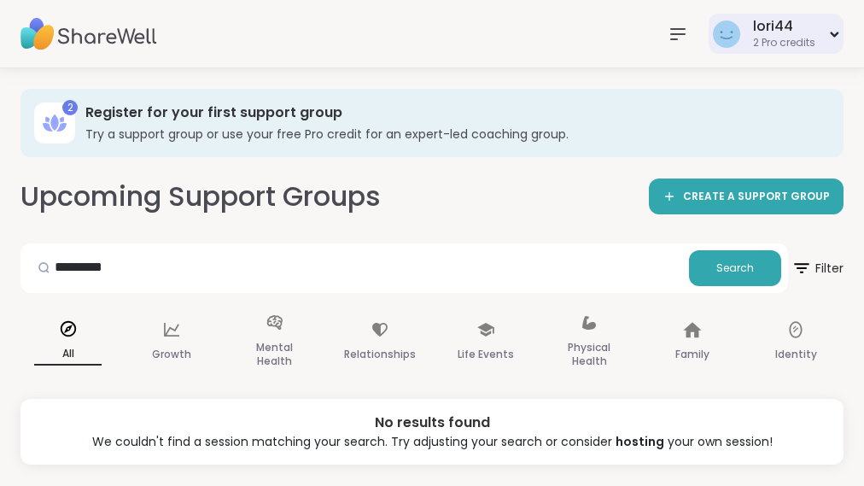
click at [832, 43] on div "lori44 2 Pro credits" at bounding box center [776, 34] width 135 height 40
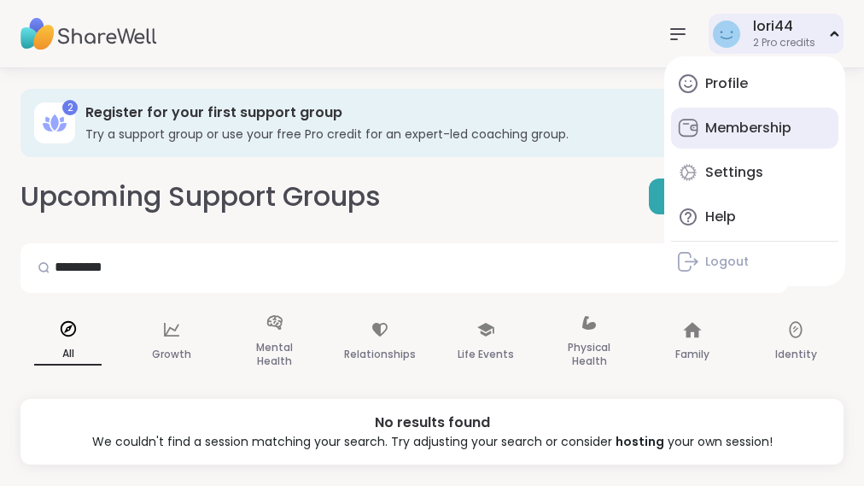
click at [785, 119] on div "Membership" at bounding box center [748, 128] width 86 height 19
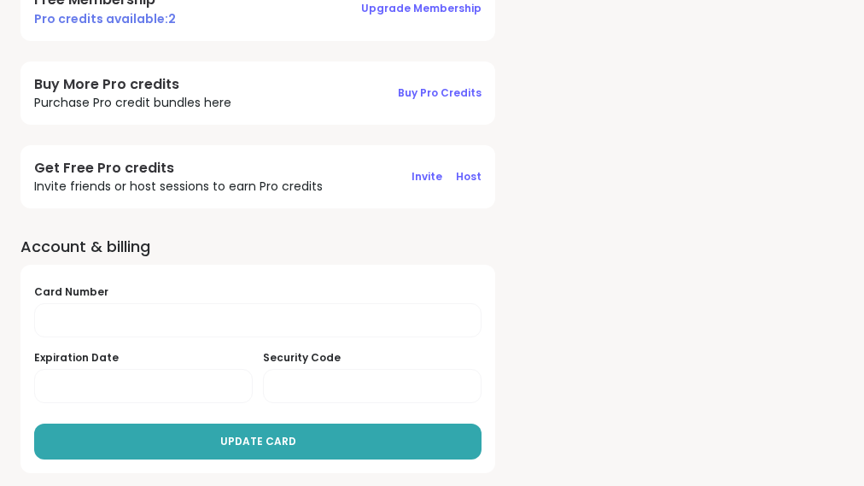
scroll to position [205, 0]
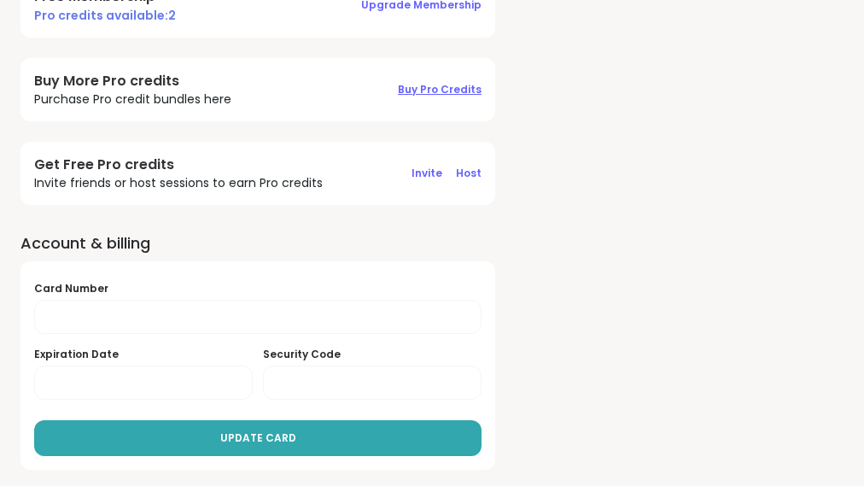
click at [398, 92] on span "Buy Pro Credits" at bounding box center [440, 89] width 84 height 15
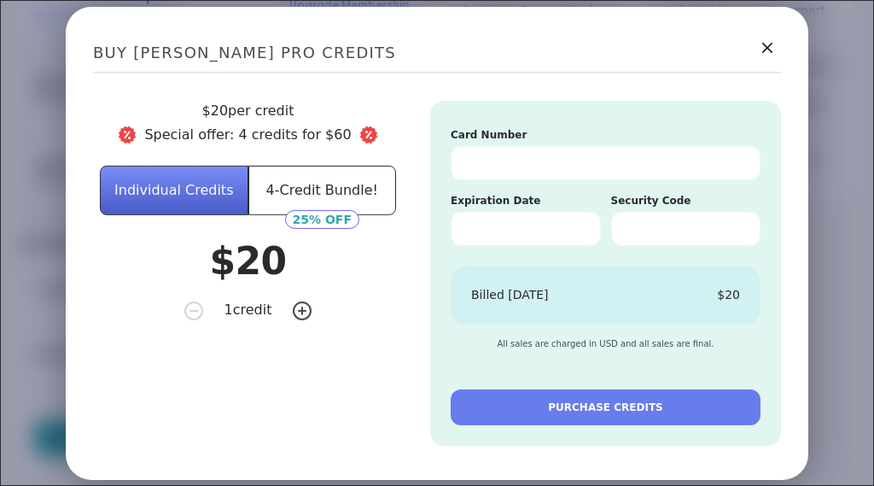
click at [346, 217] on div "25% OFF" at bounding box center [322, 218] width 74 height 19
click at [339, 186] on button "4-Credit Bundle!" at bounding box center [322, 190] width 149 height 50
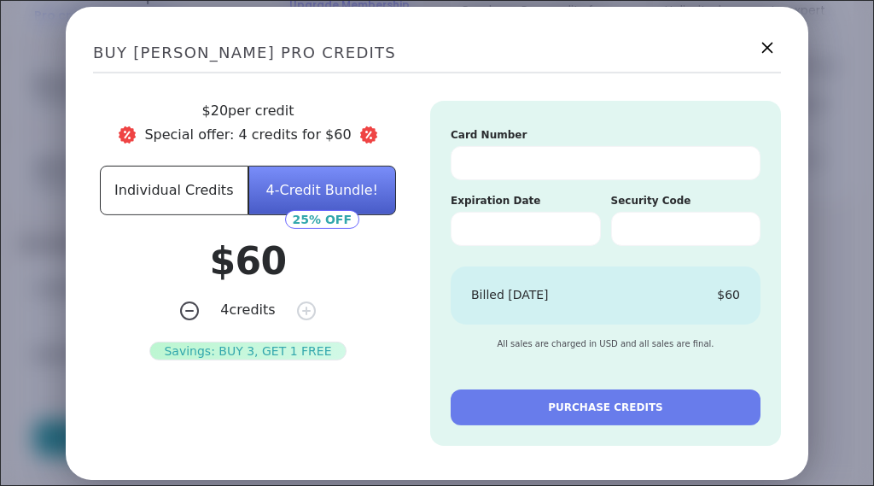
click at [761, 50] on icon at bounding box center [766, 47] width 21 height 21
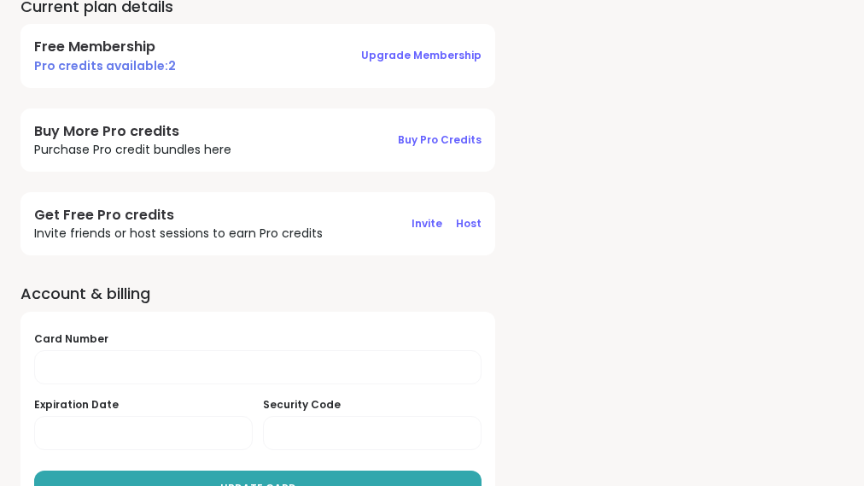
scroll to position [184, 0]
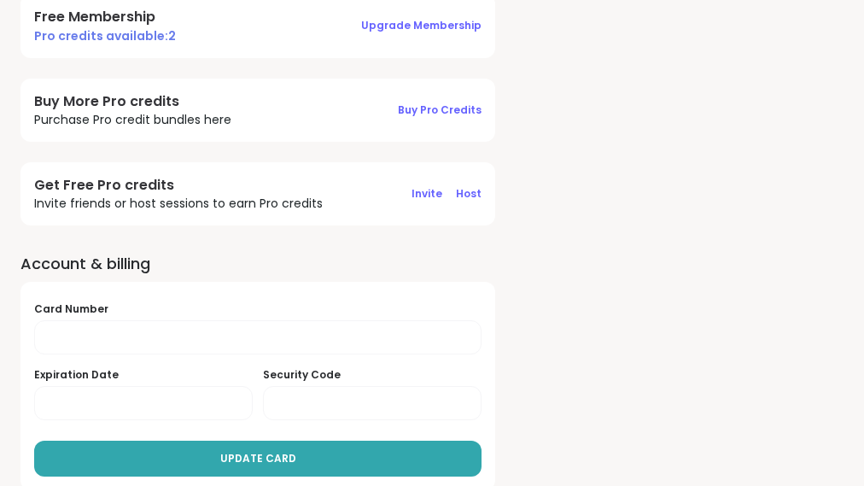
click at [0, 0] on div "Free peer support groups" at bounding box center [0, 0] width 0 height 0
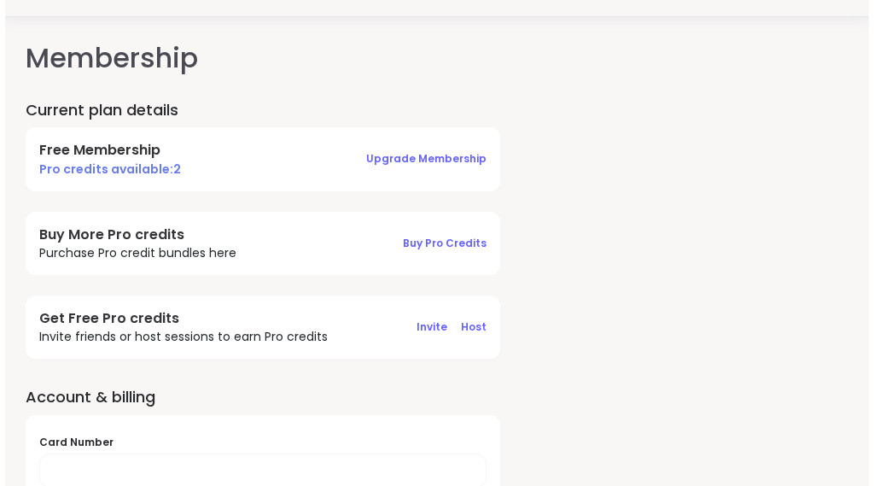
scroll to position [0, 0]
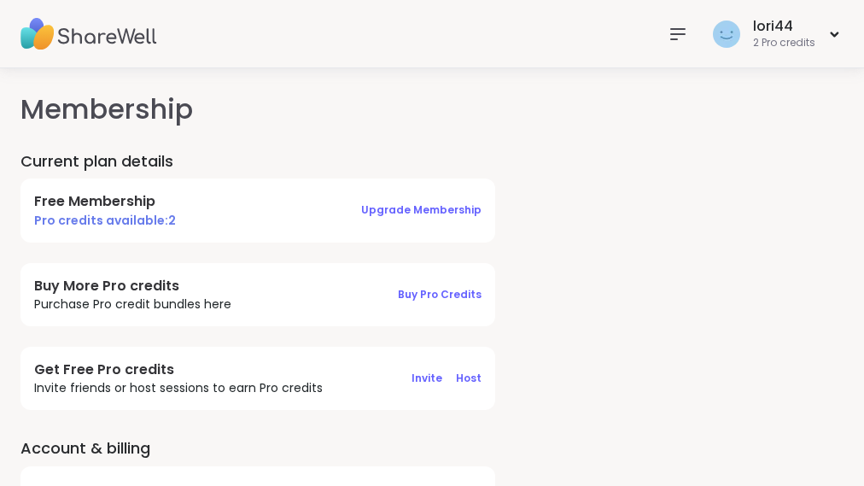
click at [679, 26] on icon at bounding box center [678, 34] width 20 height 20
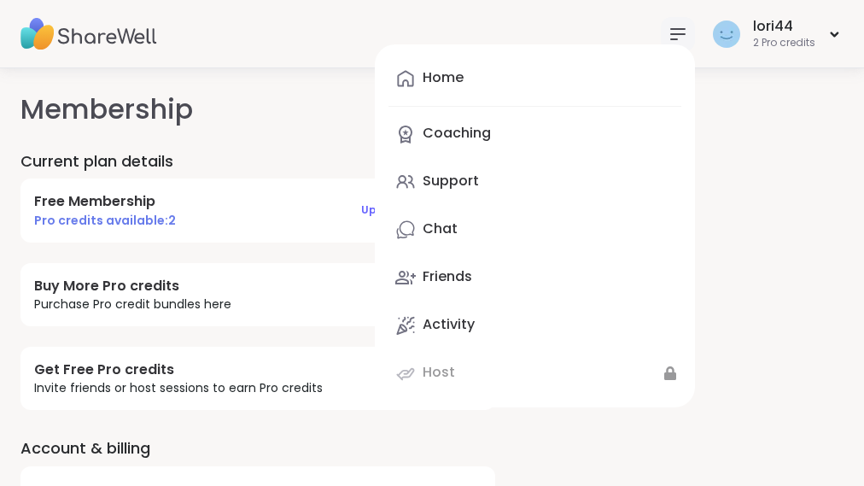
click at [804, 101] on h1 "Membership" at bounding box center [431, 109] width 823 height 41
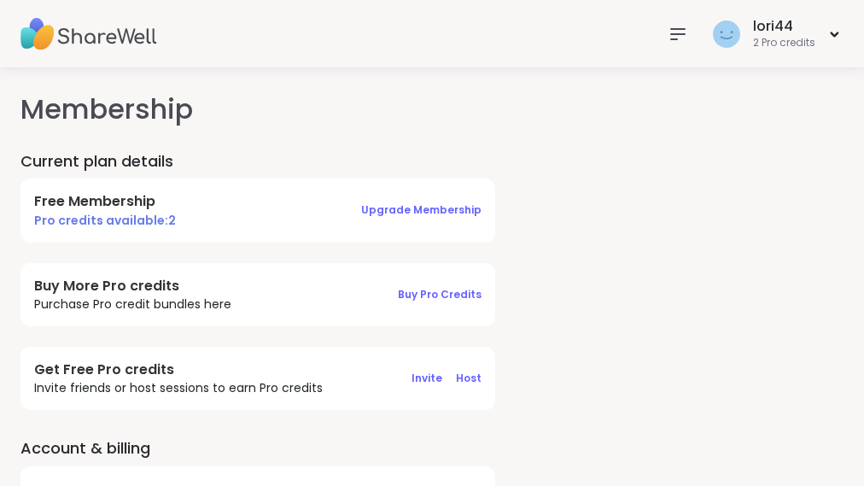
click at [674, 29] on icon at bounding box center [678, 34] width 14 height 10
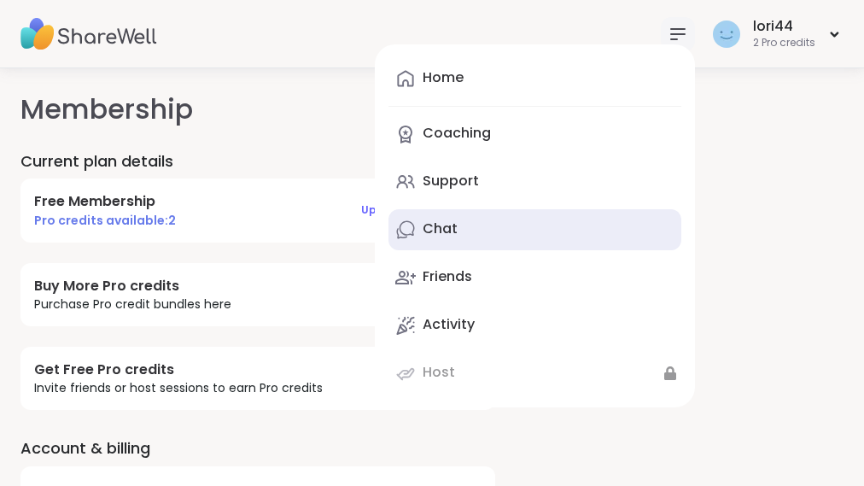
click at [462, 235] on link "Chat" at bounding box center [534, 229] width 293 height 41
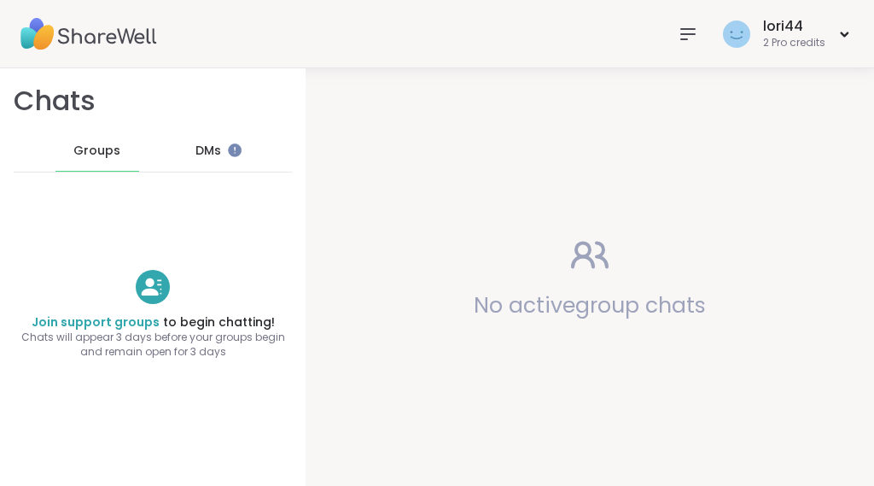
click at [679, 38] on icon at bounding box center [688, 34] width 20 height 20
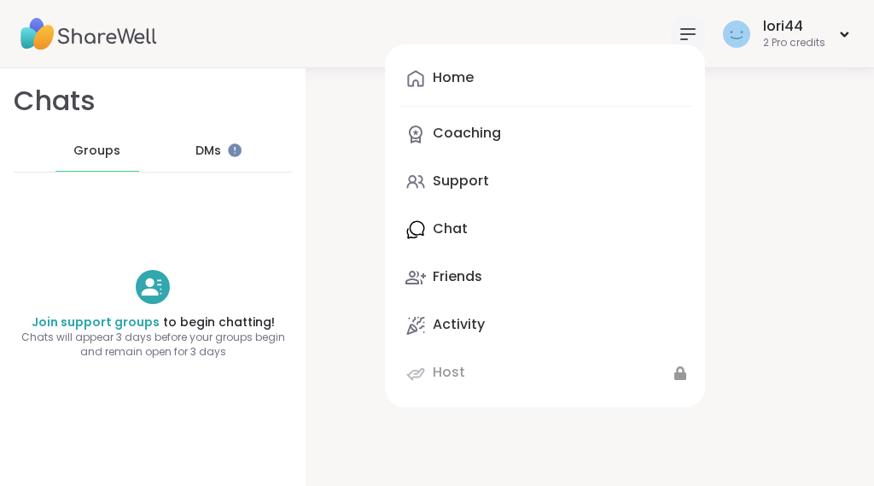
click at [769, 283] on div "No active group chats" at bounding box center [590, 276] width 569 height 417
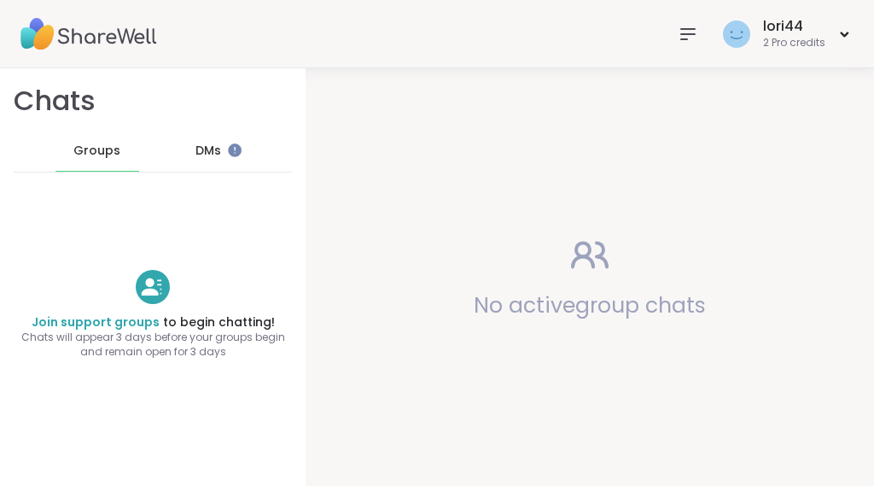
click at [681, 29] on icon at bounding box center [688, 34] width 14 height 10
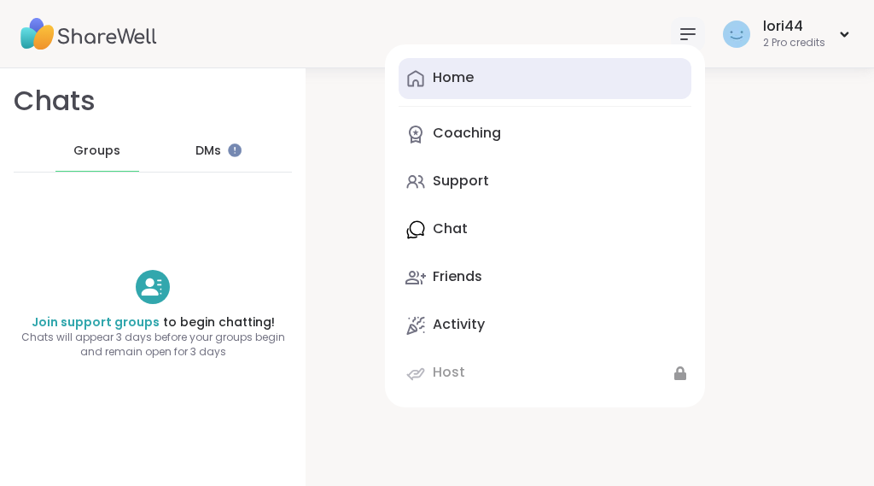
click at [497, 77] on link "Home" at bounding box center [545, 78] width 293 height 41
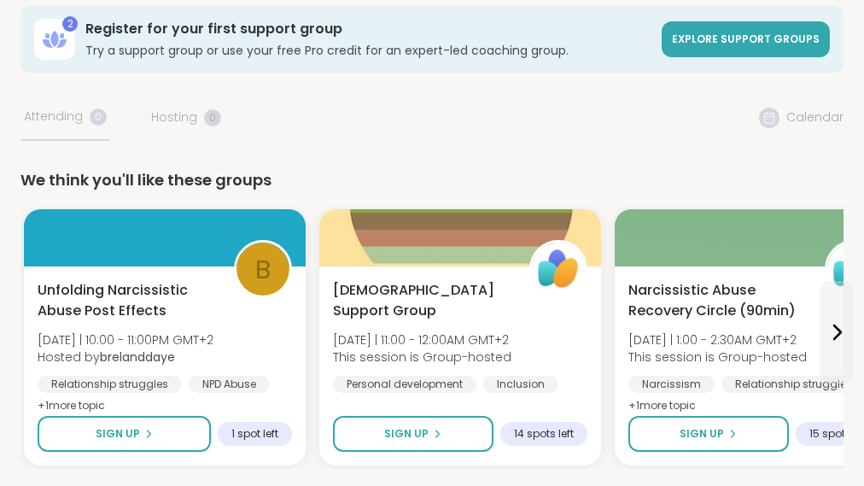
scroll to position [85, 0]
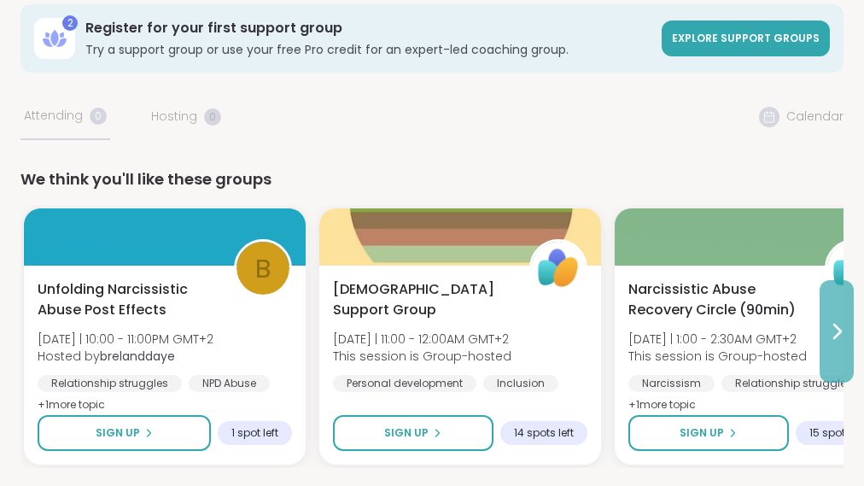
click at [850, 339] on button at bounding box center [837, 331] width 34 height 102
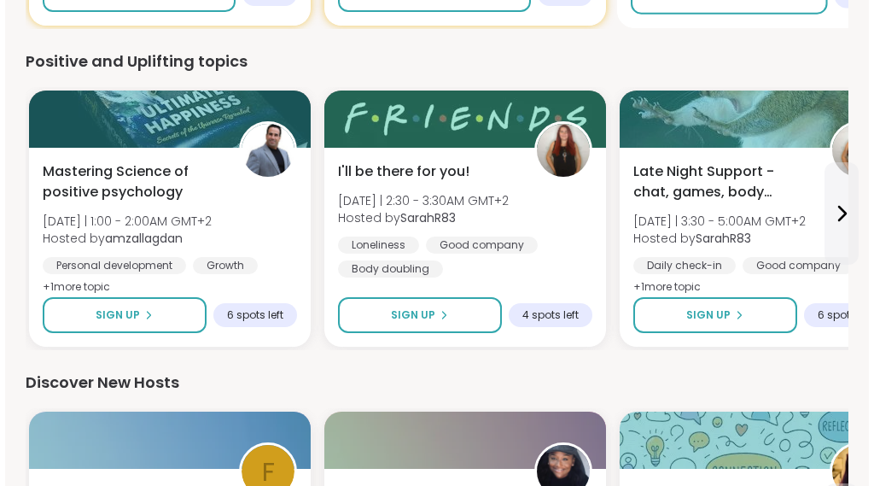
scroll to position [855, 0]
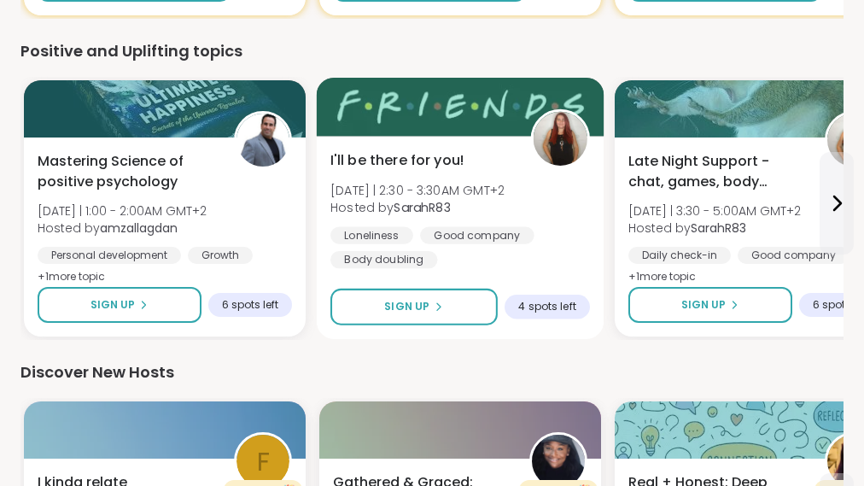
click at [378, 141] on div "I'll be there for you! Mon 9/15 | 2:30 - 3:30AM GMT+2 Hosted by SarahR83 Loneli…" at bounding box center [461, 237] width 288 height 203
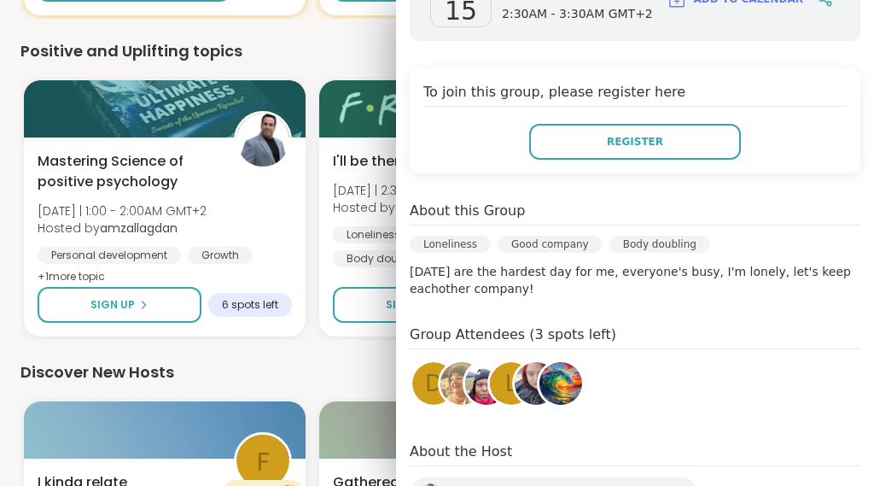
scroll to position [455, 0]
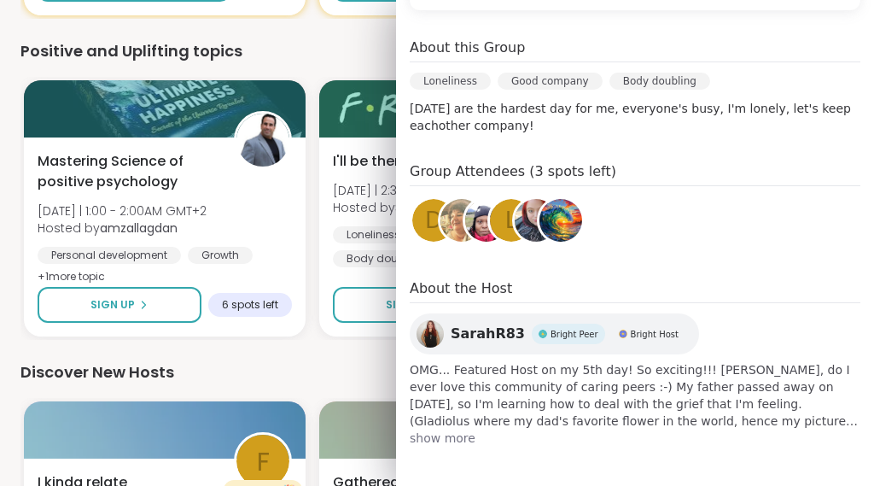
click at [427, 436] on span "show more" at bounding box center [635, 437] width 451 height 17
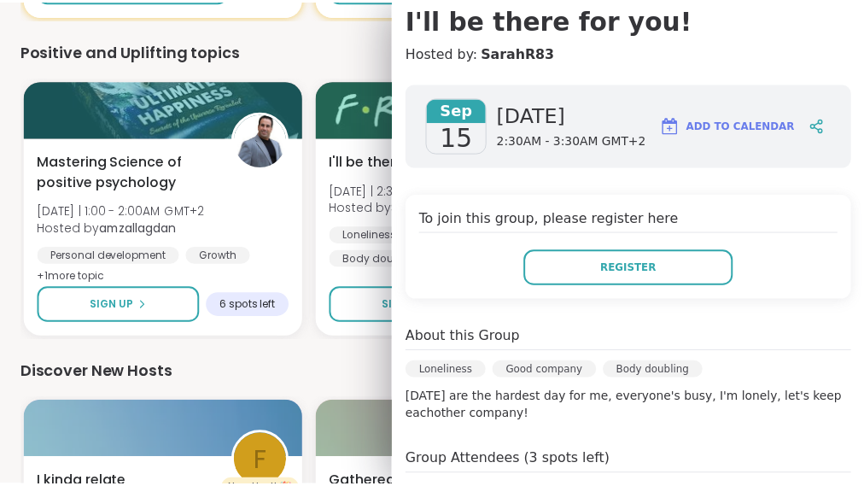
scroll to position [0, 0]
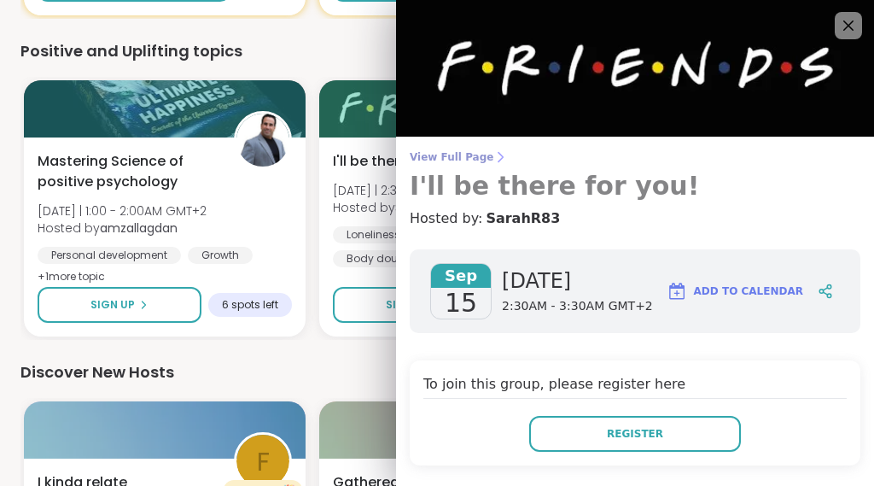
click at [445, 155] on span "View Full Page" at bounding box center [635, 157] width 451 height 14
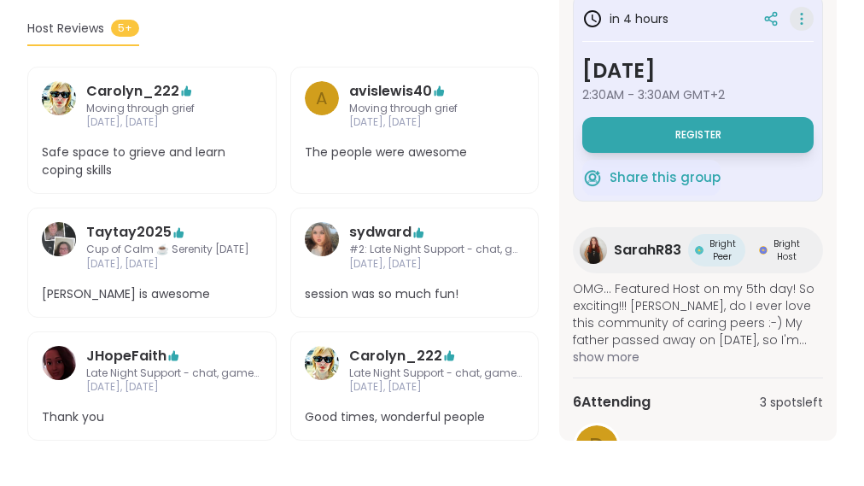
click at [797, 9] on icon at bounding box center [801, 19] width 17 height 24
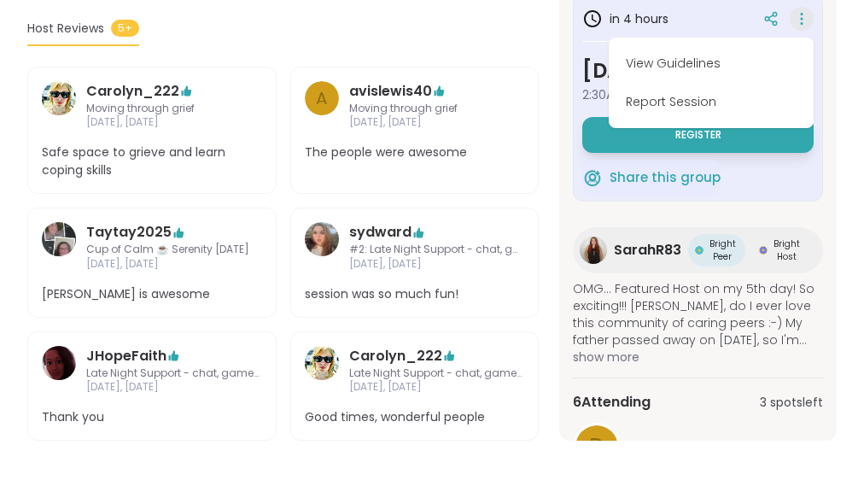
click at [828, 101] on div "in 4 hours View Guidelines Report Session Monday, Sep 15 2:30AM - 3:30AM GMT+2 …" at bounding box center [697, 210] width 277 height 460
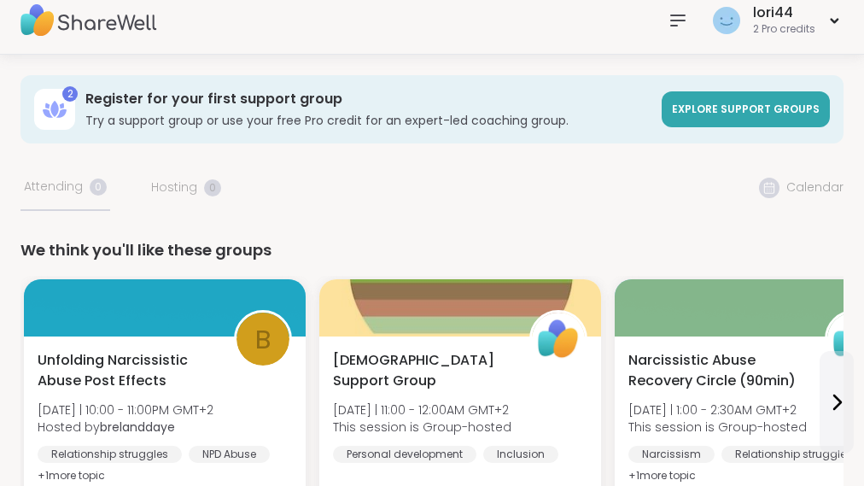
scroll to position [17, 0]
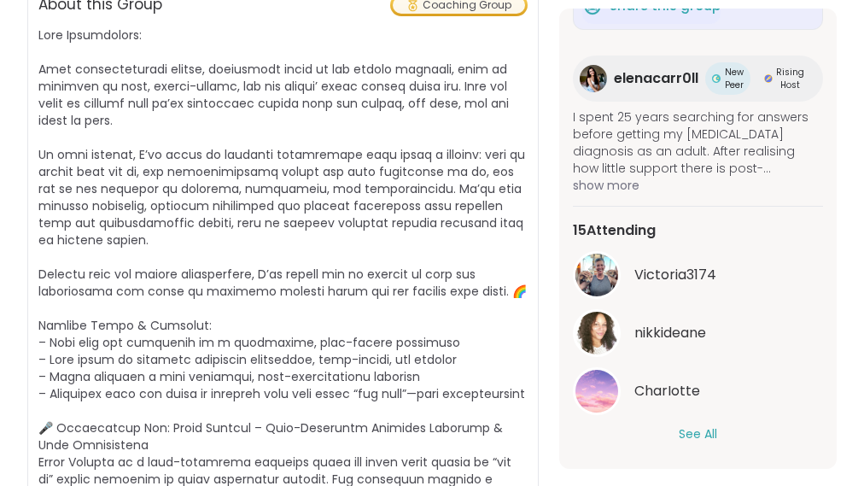
scroll to position [491, 0]
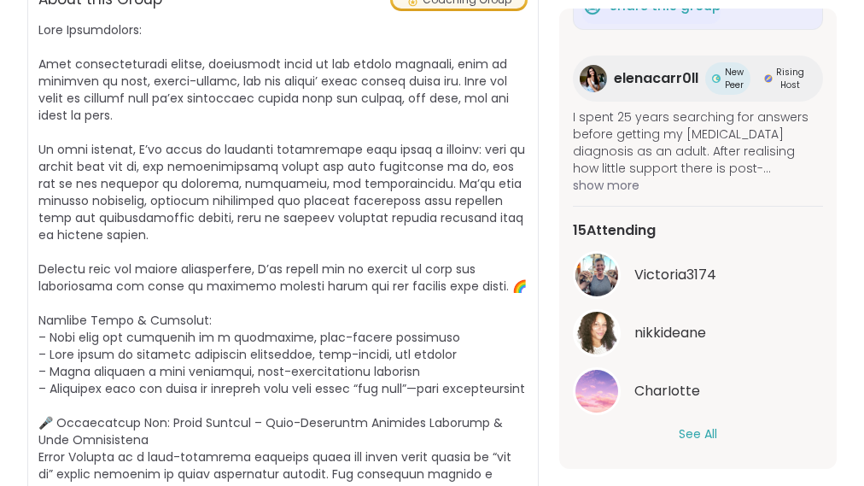
click at [709, 429] on button "See All" at bounding box center [698, 434] width 38 height 18
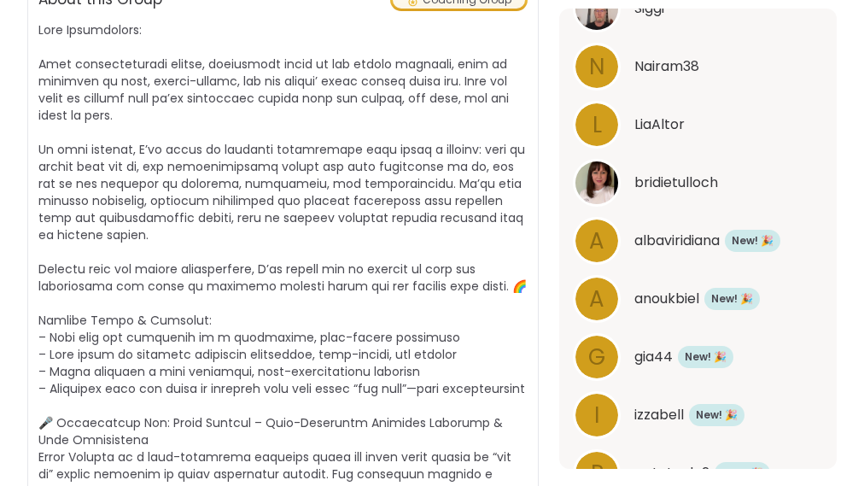
scroll to position [0, 0]
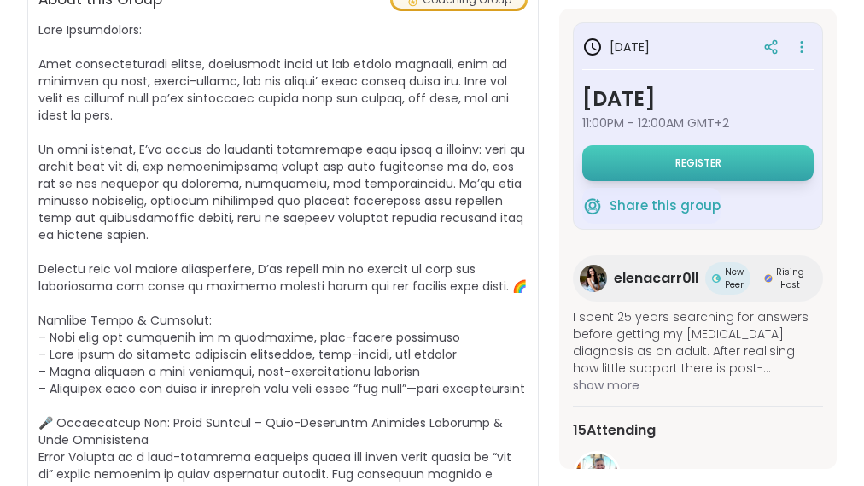
click at [639, 166] on button "Register" at bounding box center [697, 163] width 231 height 36
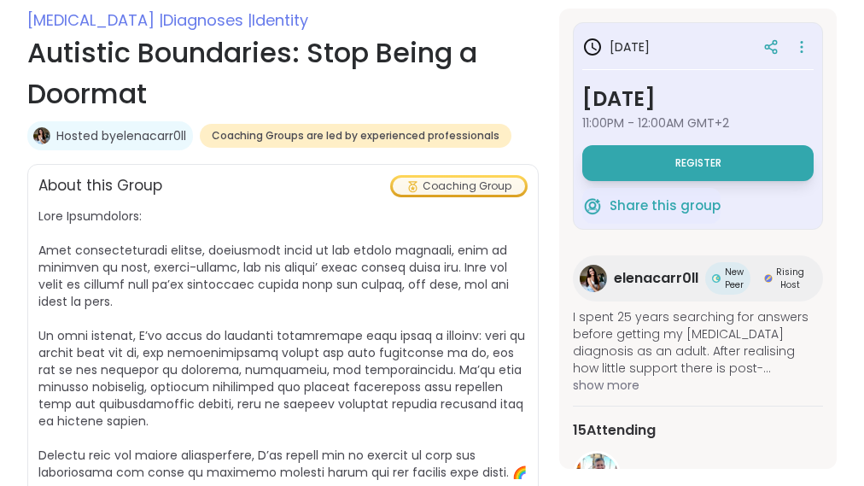
scroll to position [296, 0]
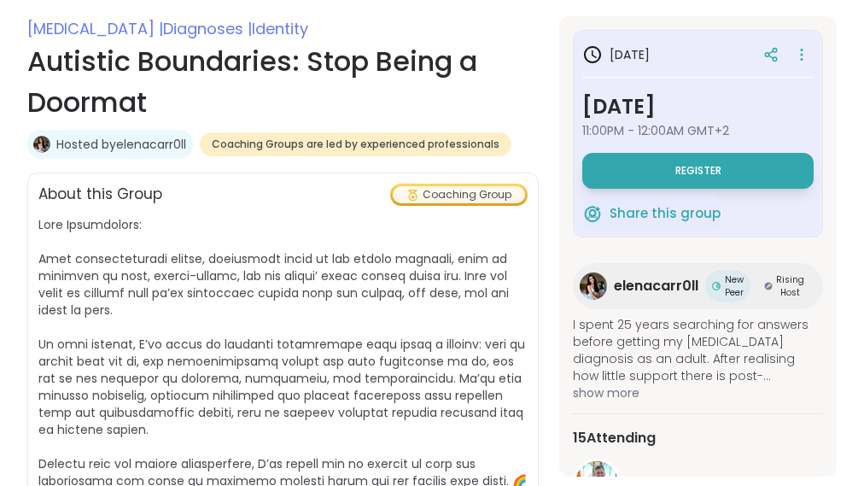
click at [150, 137] on link "Hosted by elenacarr0ll" at bounding box center [121, 144] width 130 height 17
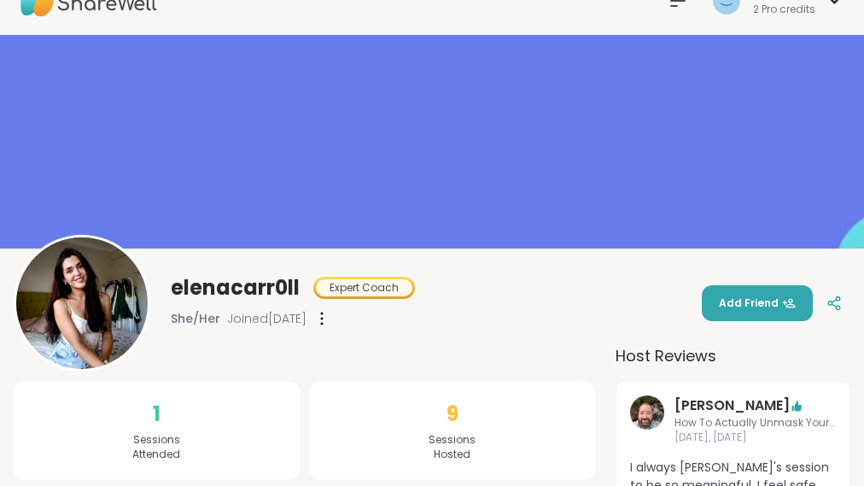
scroll to position [38, 0]
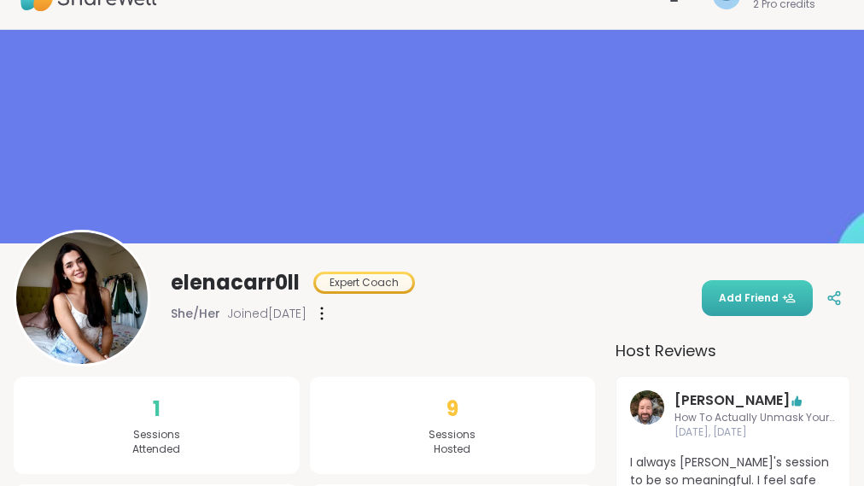
click at [766, 290] on span "Add Friend" at bounding box center [757, 297] width 77 height 15
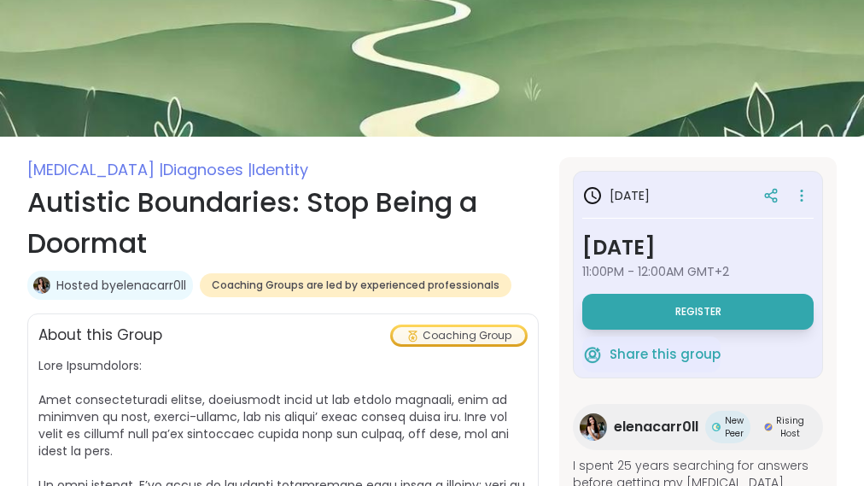
scroll to position [157, 0]
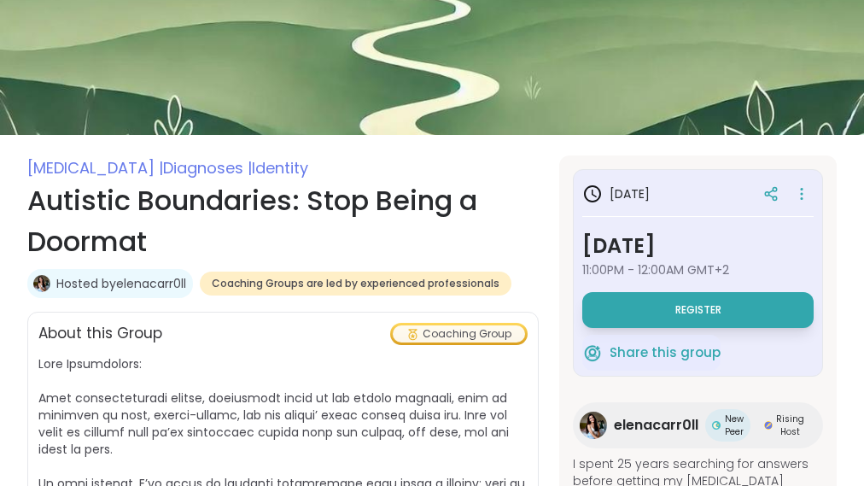
click at [154, 279] on link "Hosted by elenacarr0ll" at bounding box center [121, 283] width 130 height 17
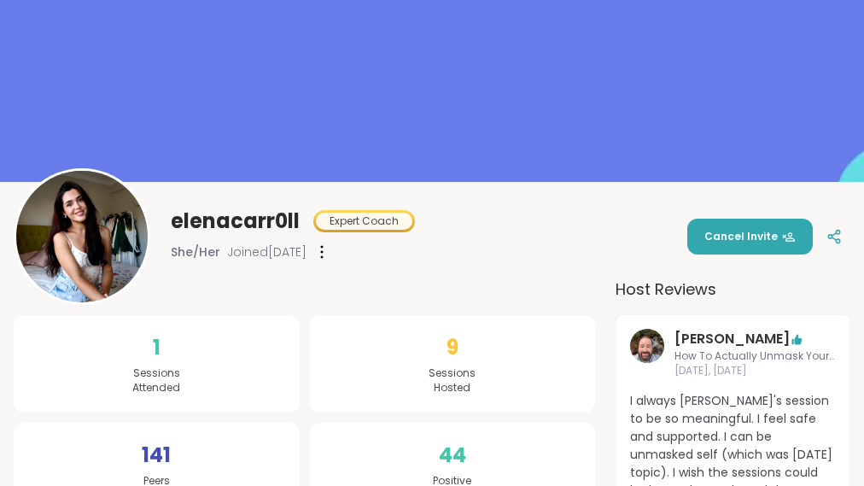
scroll to position [102, 0]
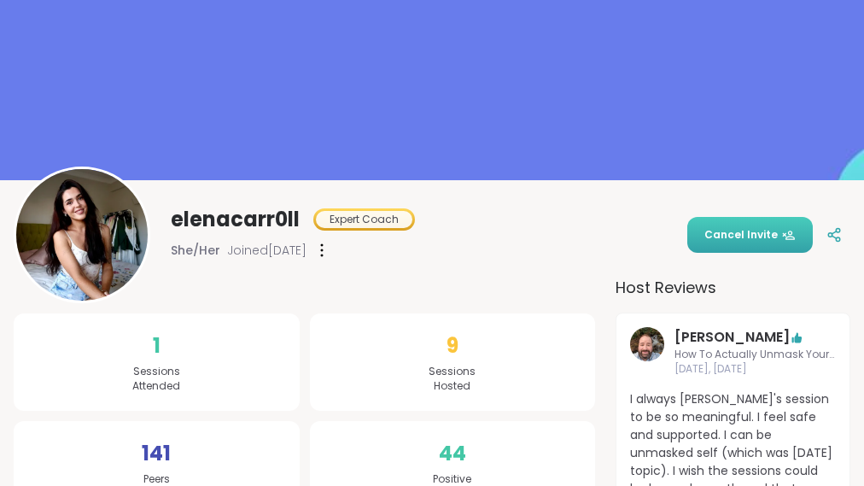
click at [764, 223] on button "Cancel Invite" at bounding box center [750, 235] width 126 height 36
